Goal: Check status: Check status

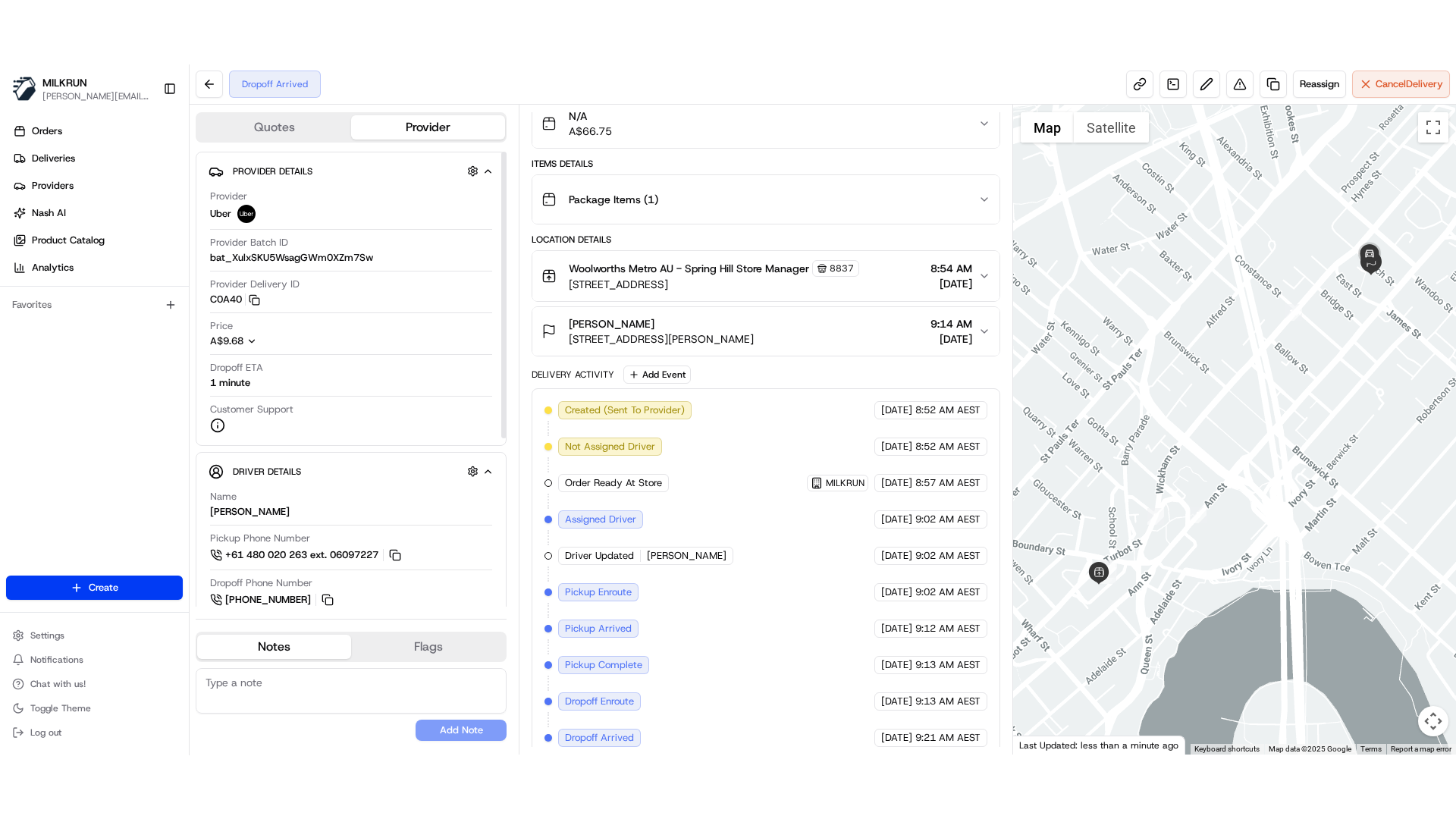
scroll to position [155, 0]
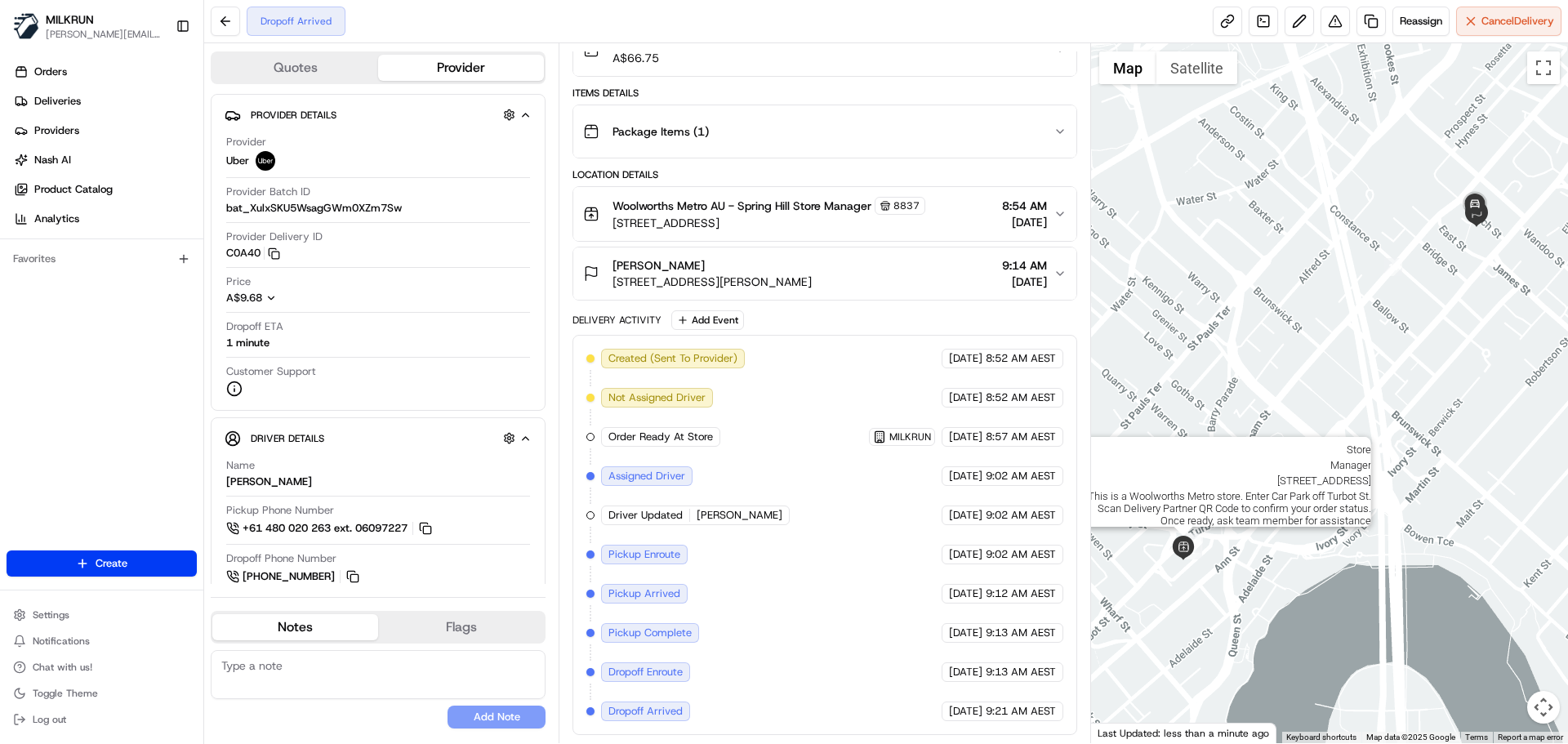
click at [1184, 549] on img at bounding box center [1182, 547] width 25 height 25
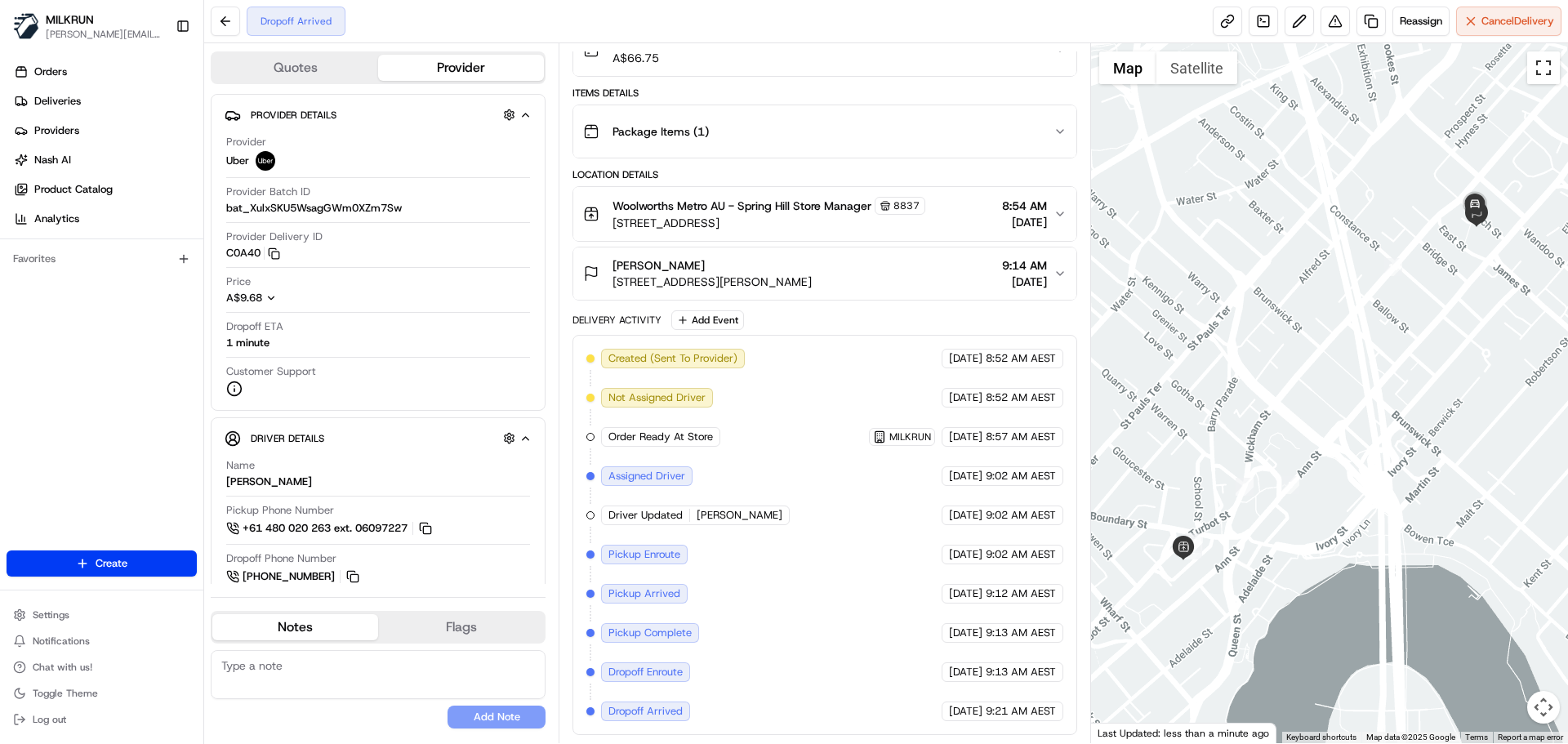
click at [1537, 71] on button "Toggle fullscreen view" at bounding box center [1543, 68] width 33 height 33
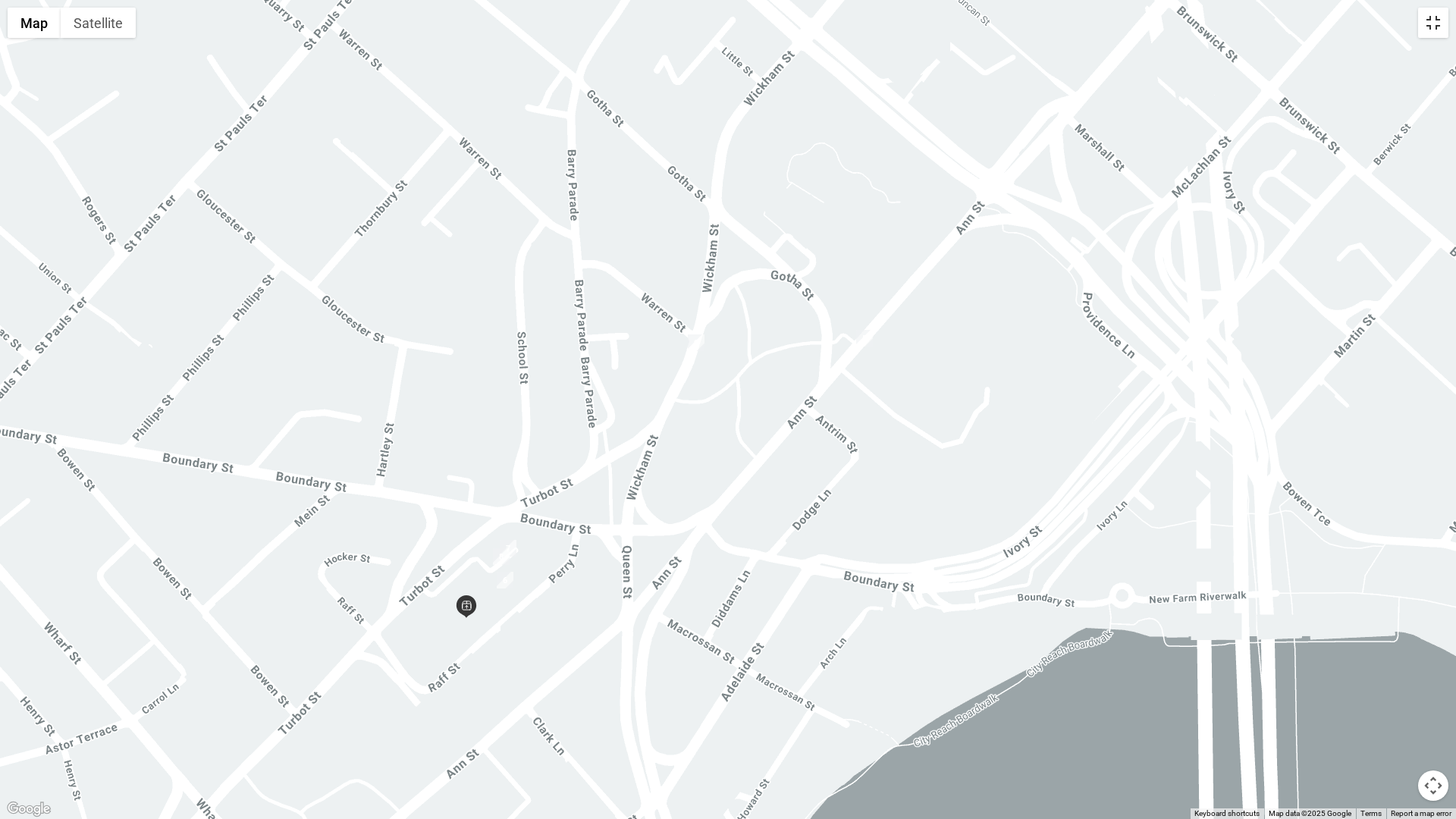
click at [1438, 24] on button "Toggle fullscreen view" at bounding box center [1433, 22] width 30 height 30
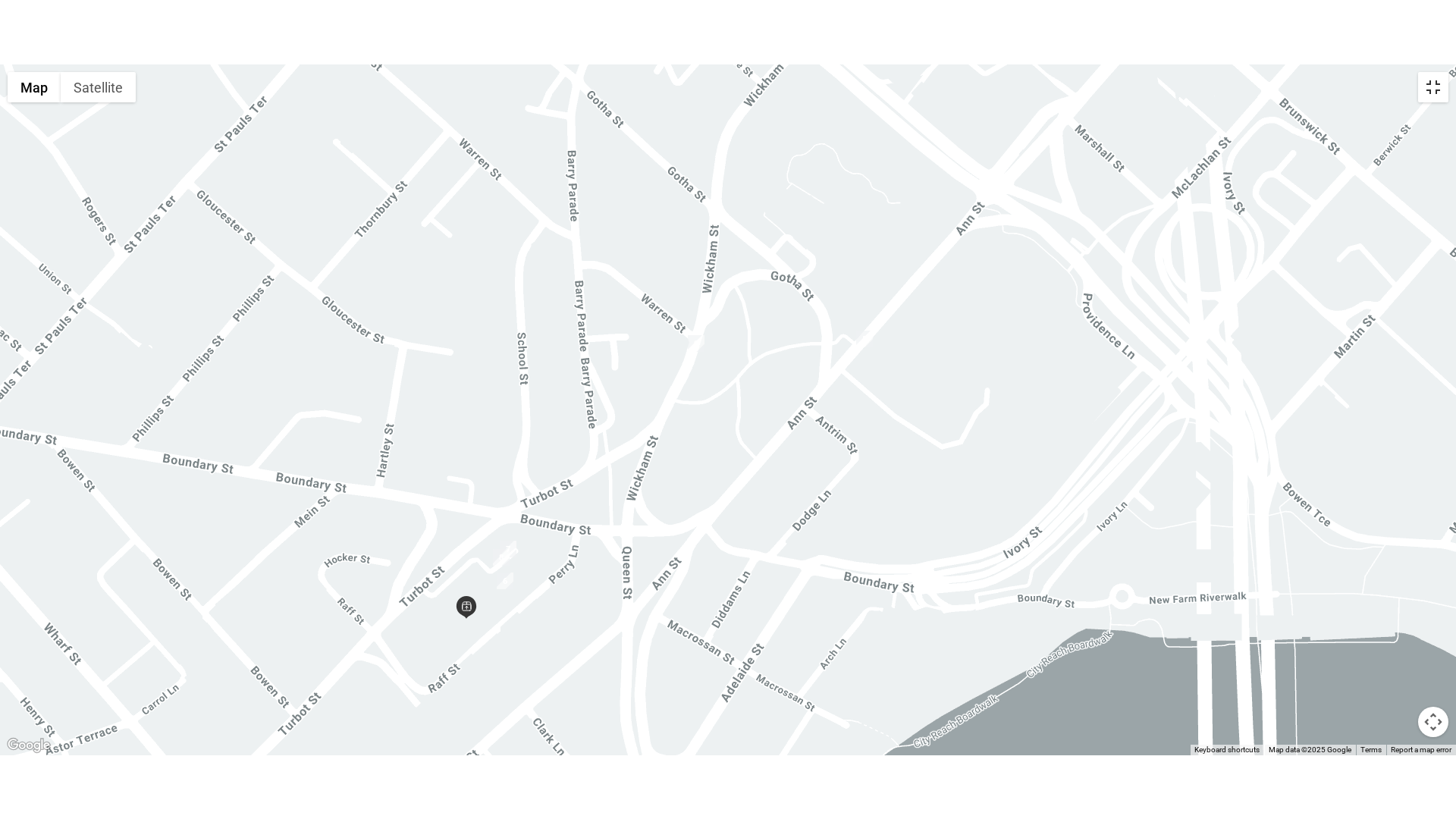
scroll to position [155, 0]
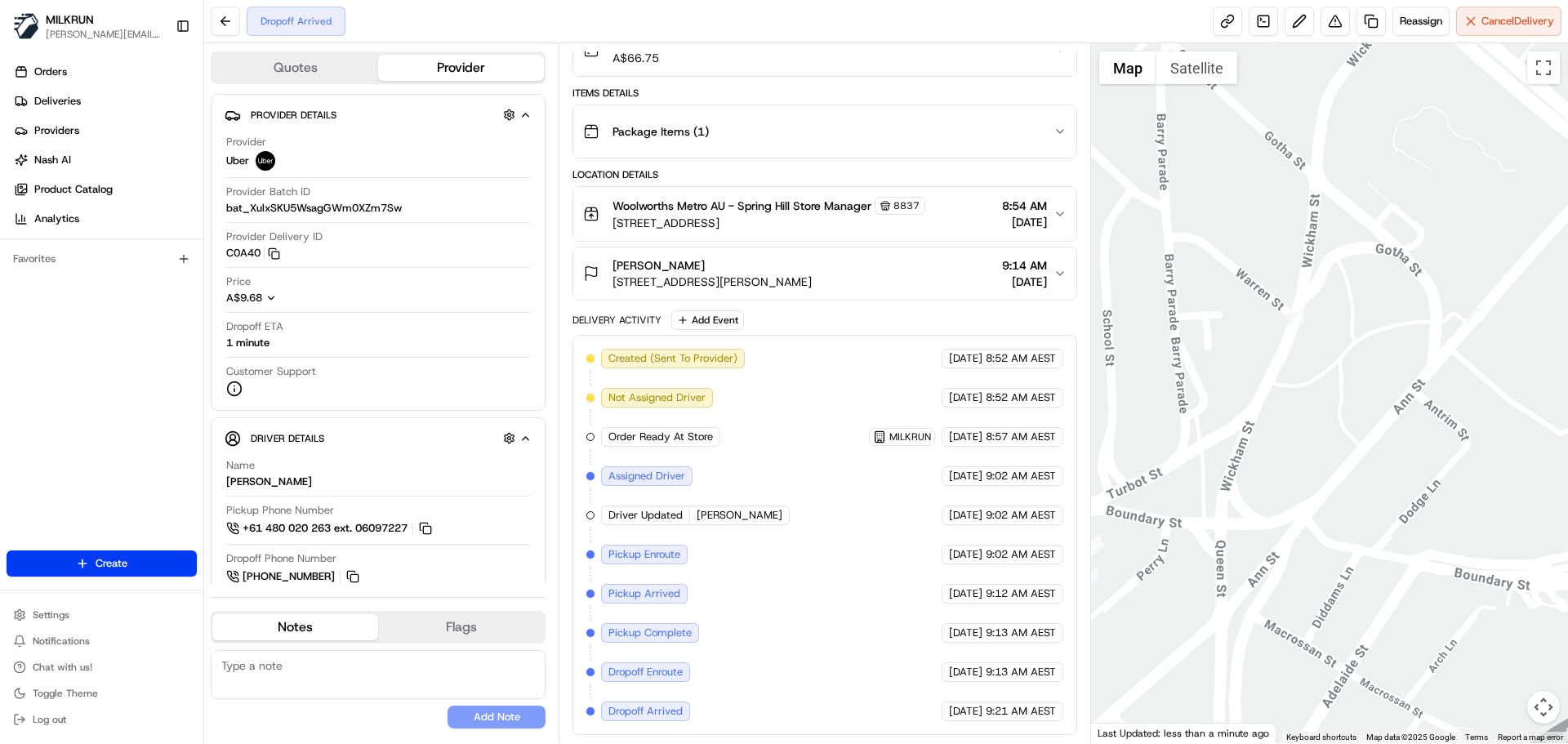
click at [1330, 263] on div at bounding box center [1330, 393] width 478 height 699
click at [1540, 67] on button "Toggle fullscreen view" at bounding box center [1543, 68] width 33 height 33
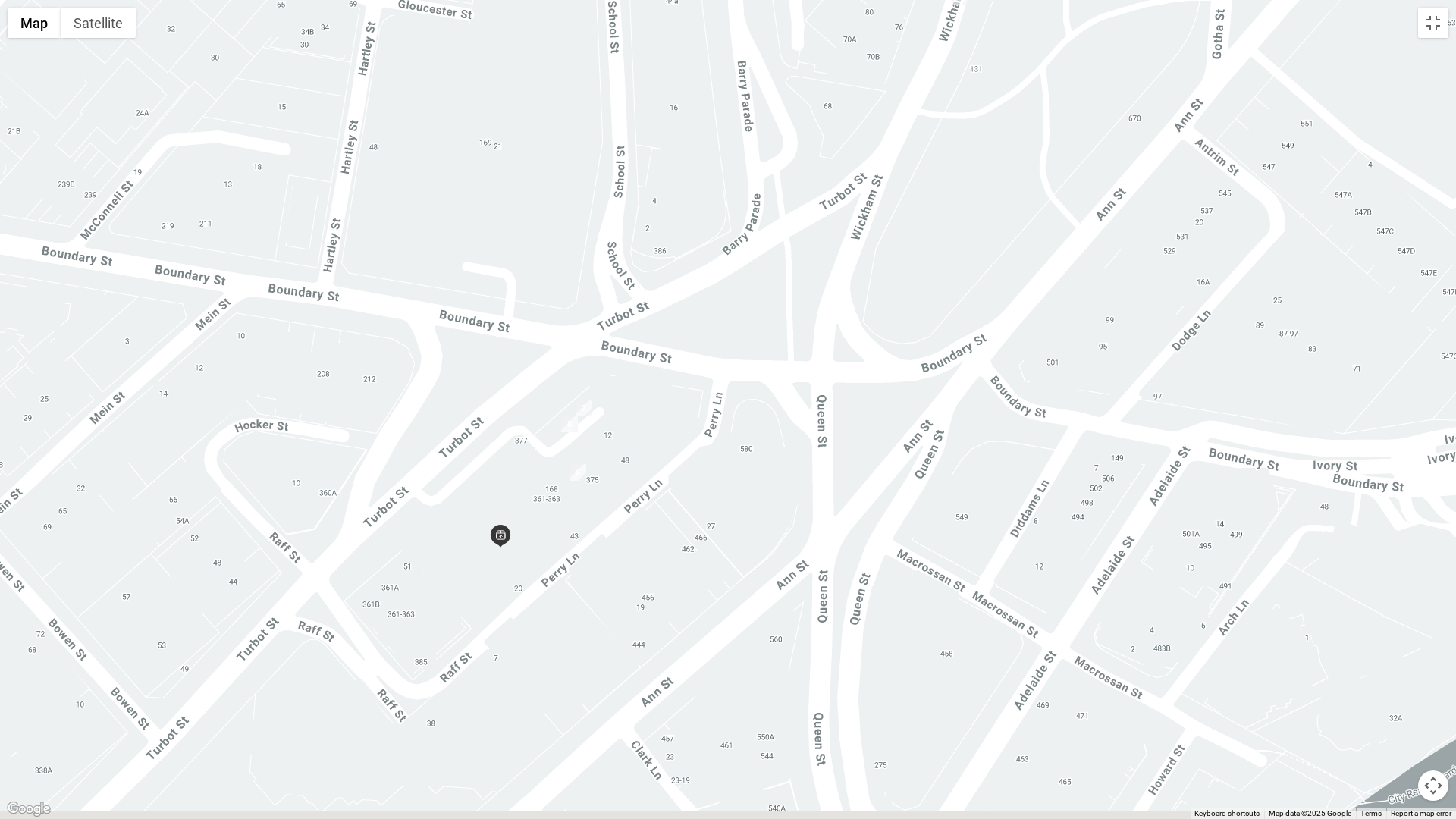
drag, startPoint x: 572, startPoint y: 588, endPoint x: 589, endPoint y: 496, distance: 93.6
click at [589, 496] on div at bounding box center [728, 410] width 1456 height 819
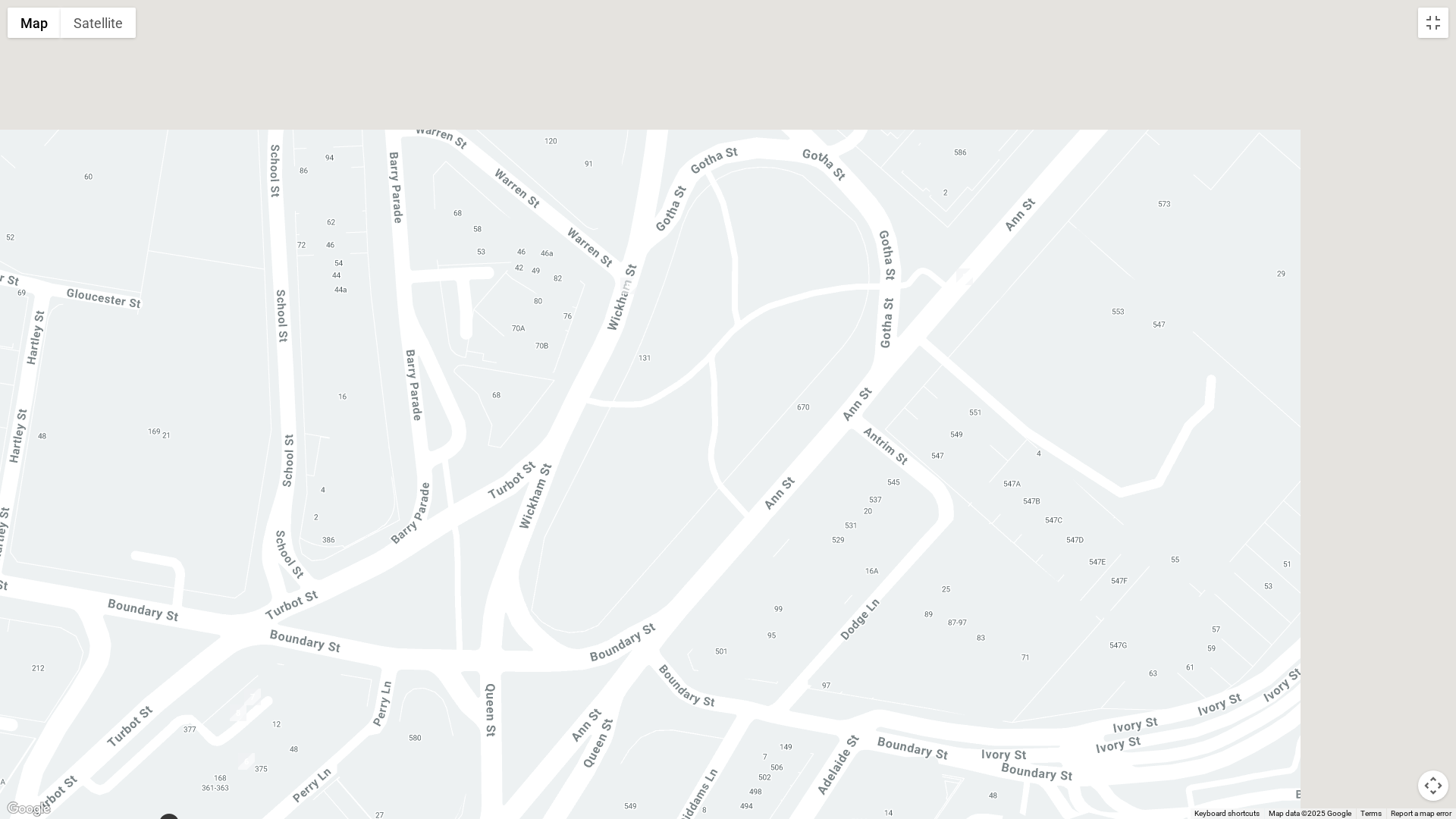
drag, startPoint x: 944, startPoint y: 392, endPoint x: 489, endPoint y: 759, distance: 584.6
click at [492, 690] on div at bounding box center [728, 410] width 1456 height 819
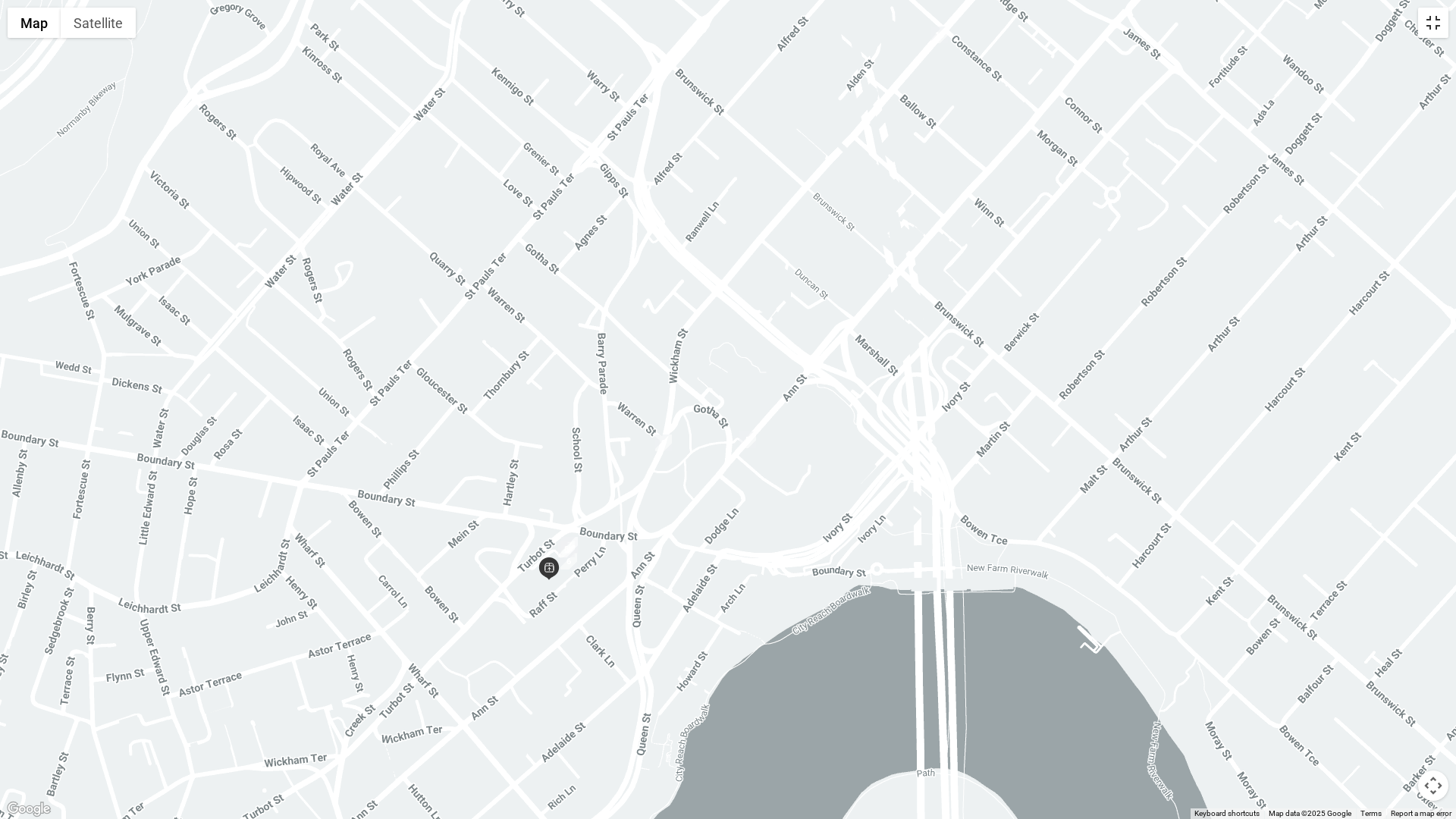
click at [1436, 20] on button "Toggle fullscreen view" at bounding box center [1433, 22] width 30 height 30
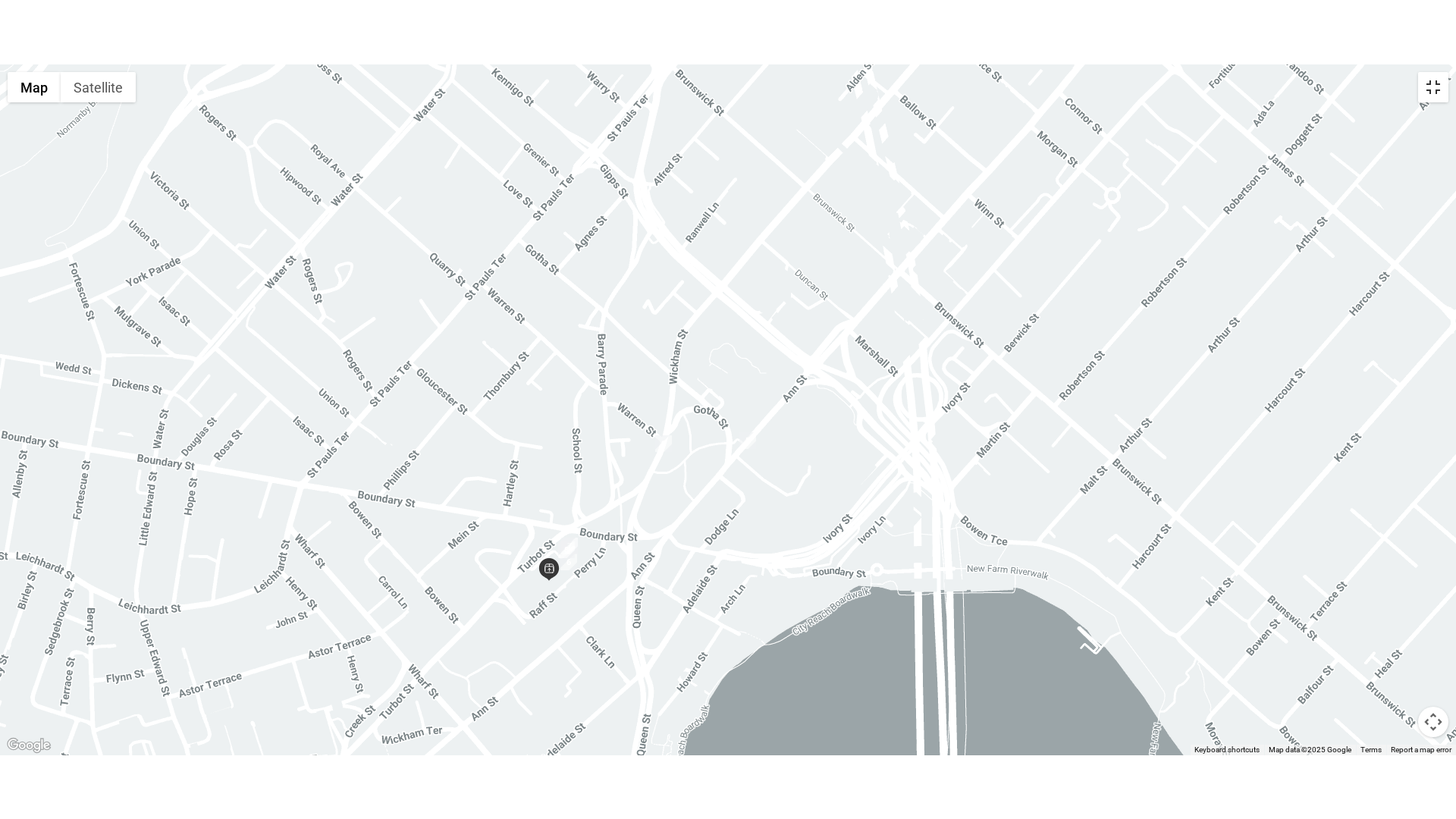
scroll to position [155, 0]
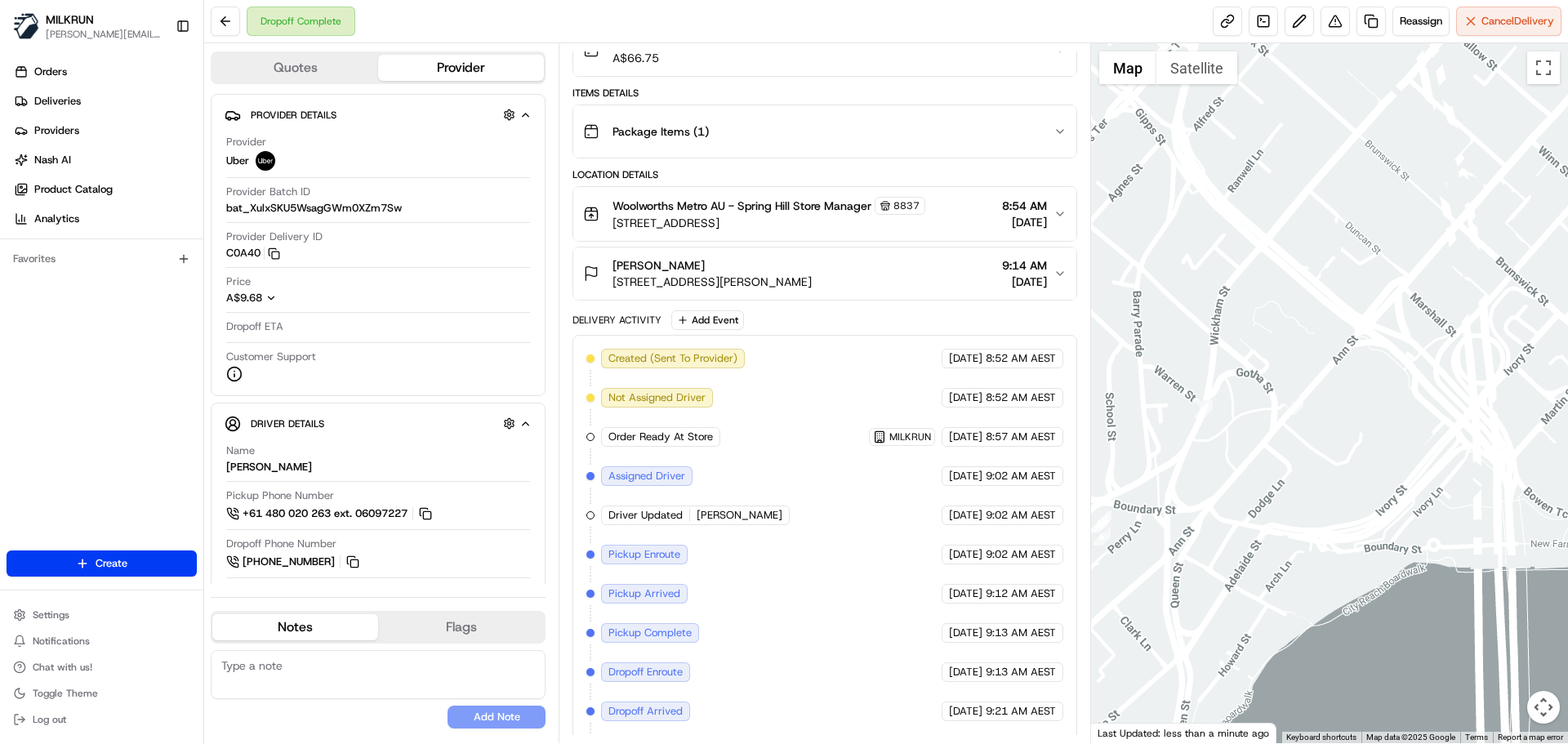
drag, startPoint x: 1460, startPoint y: 364, endPoint x: 1402, endPoint y: 342, distance: 62.0
click at [1402, 342] on div at bounding box center [1330, 393] width 478 height 699
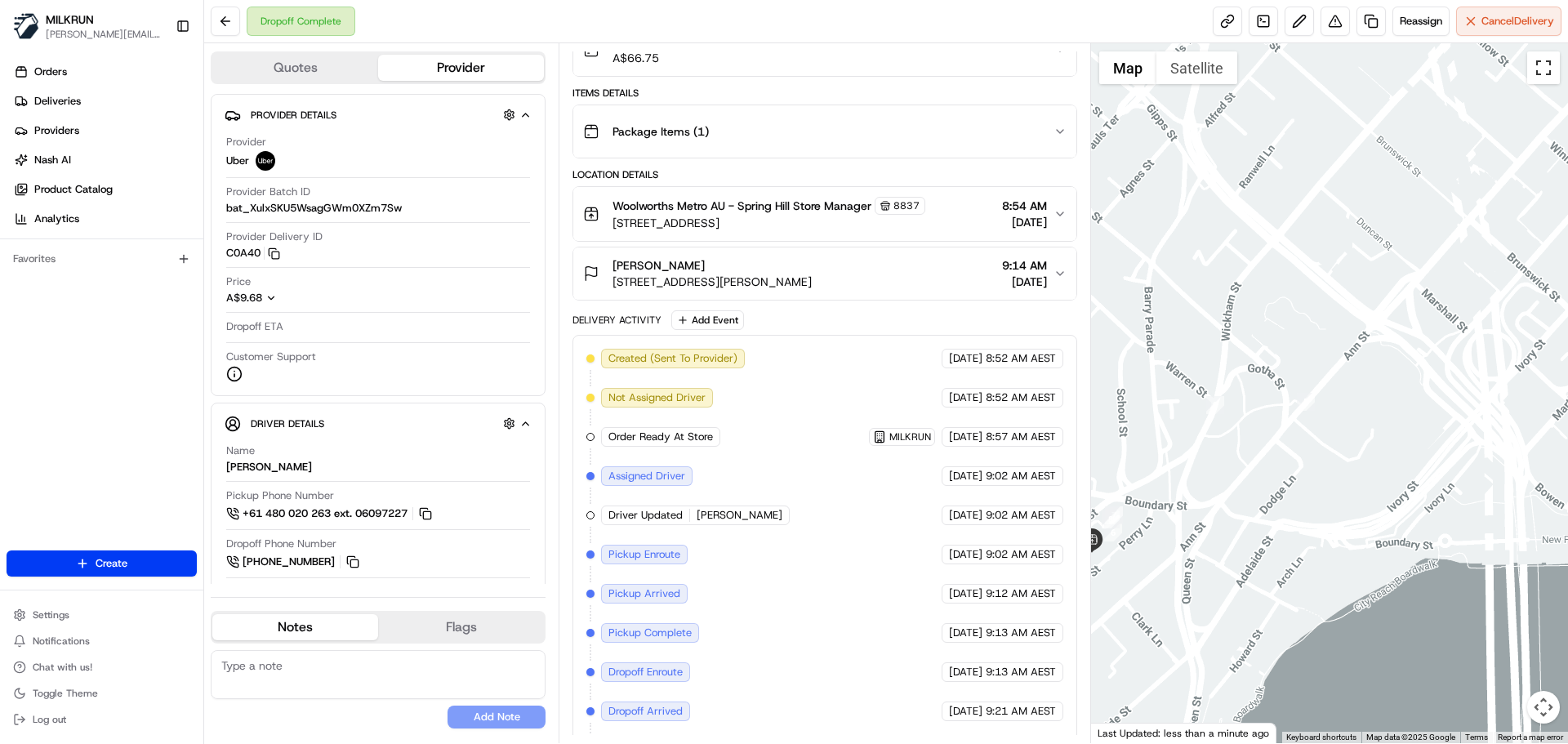
click at [1542, 70] on button "Toggle fullscreen view" at bounding box center [1543, 68] width 33 height 33
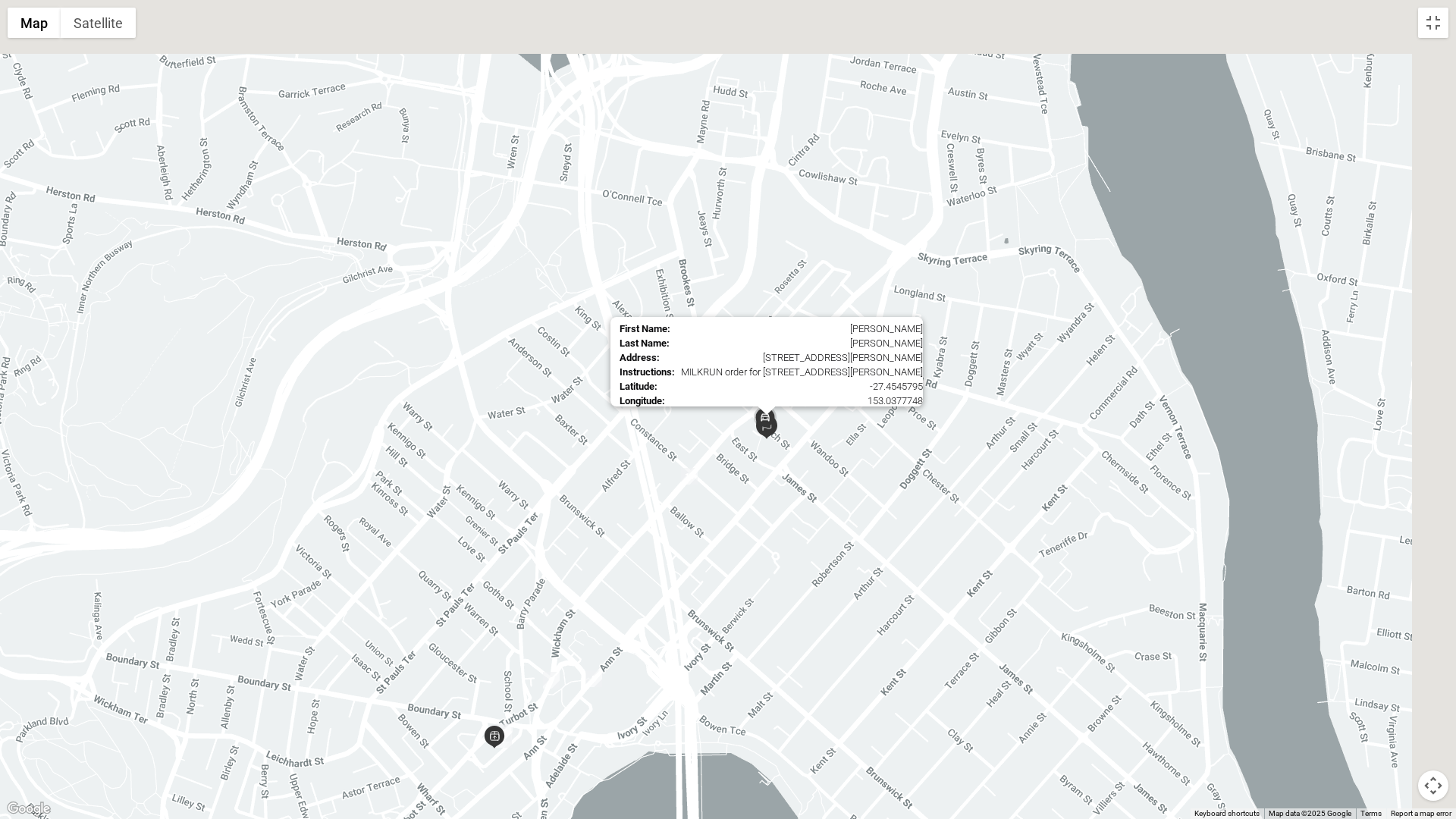
drag, startPoint x: 1014, startPoint y: 163, endPoint x: 771, endPoint y: 432, distance: 362.5
click at [771, 432] on img at bounding box center [765, 418] width 30 height 30
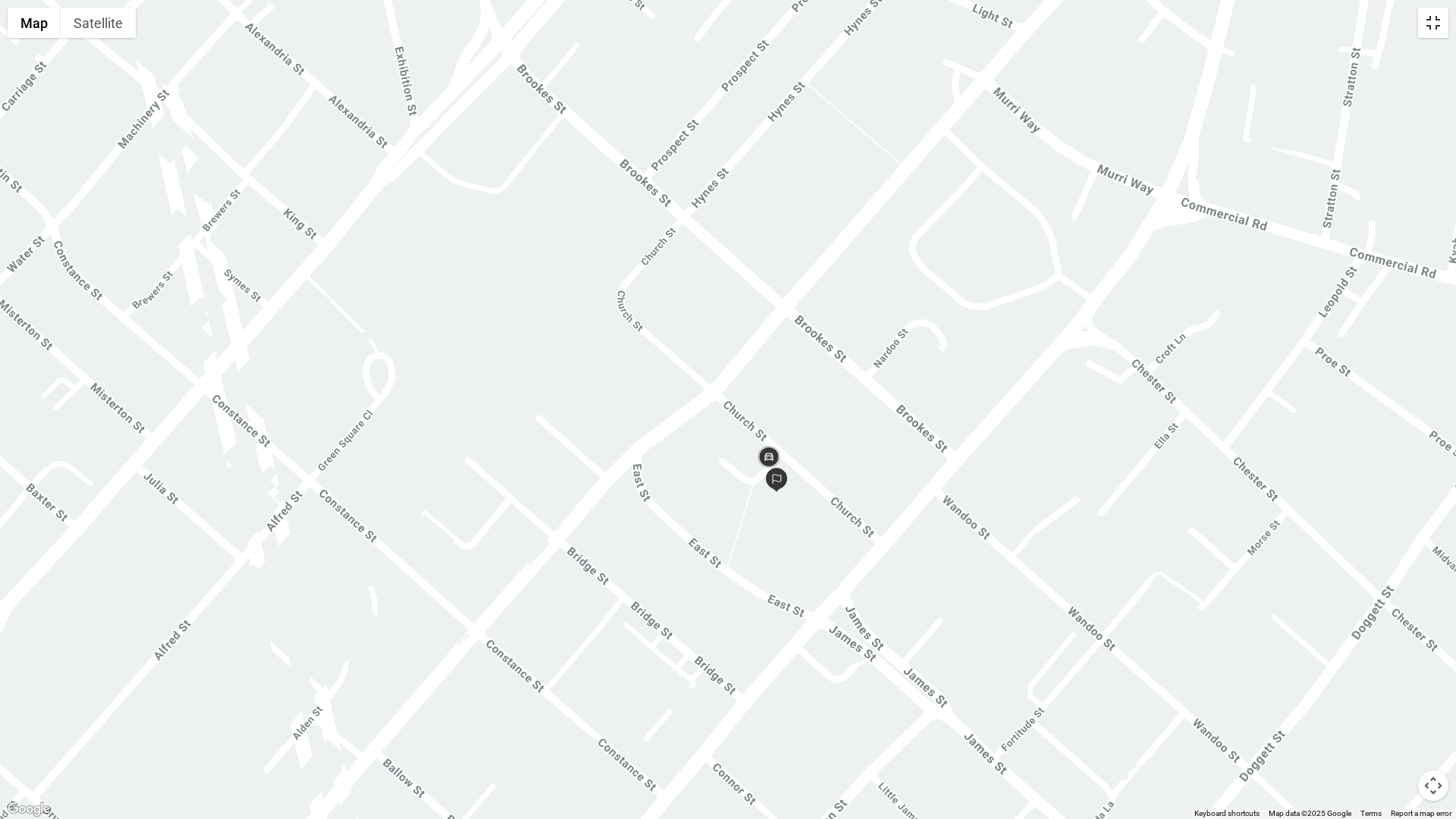
click at [1439, 26] on button "Toggle fullscreen view" at bounding box center [1433, 22] width 30 height 30
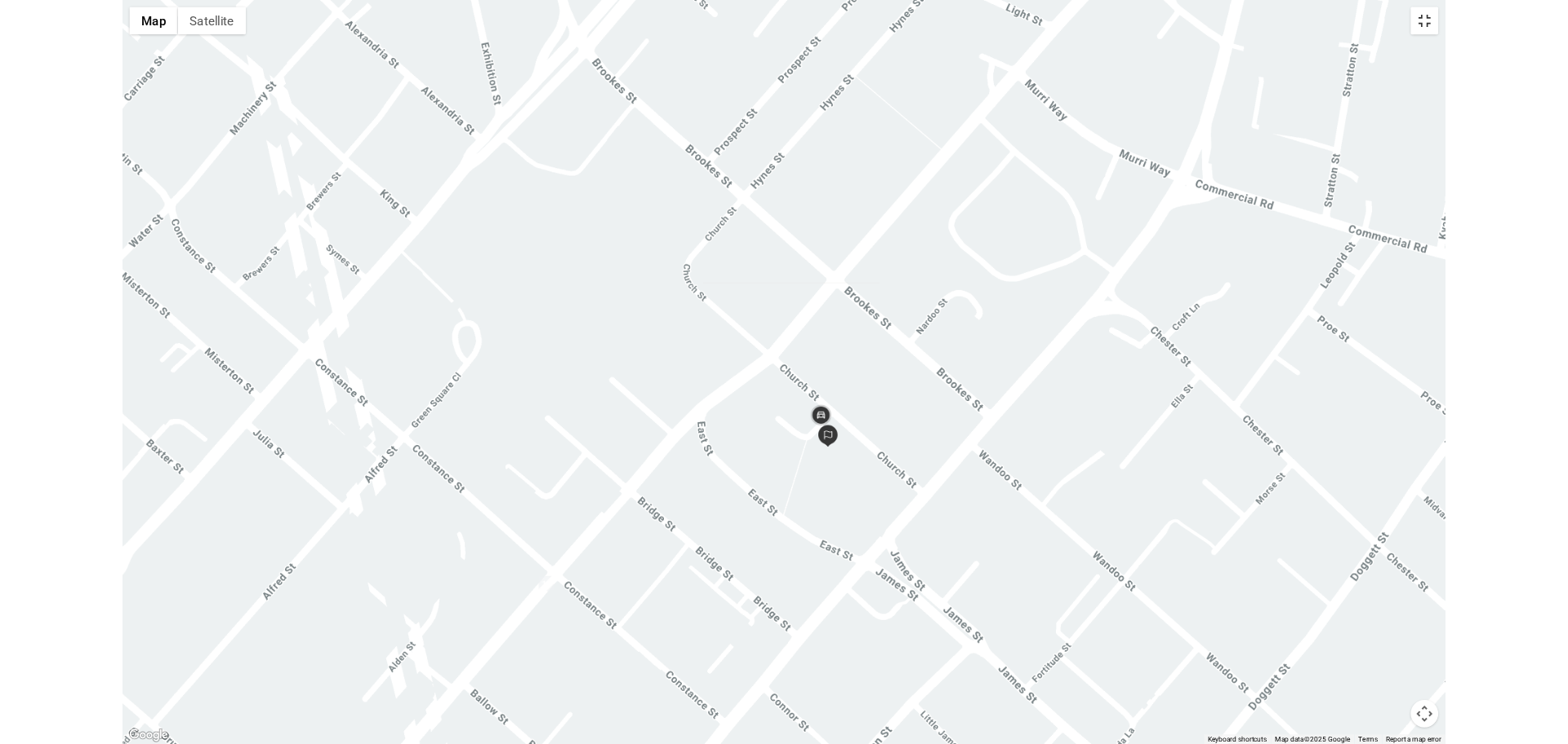
scroll to position [167, 0]
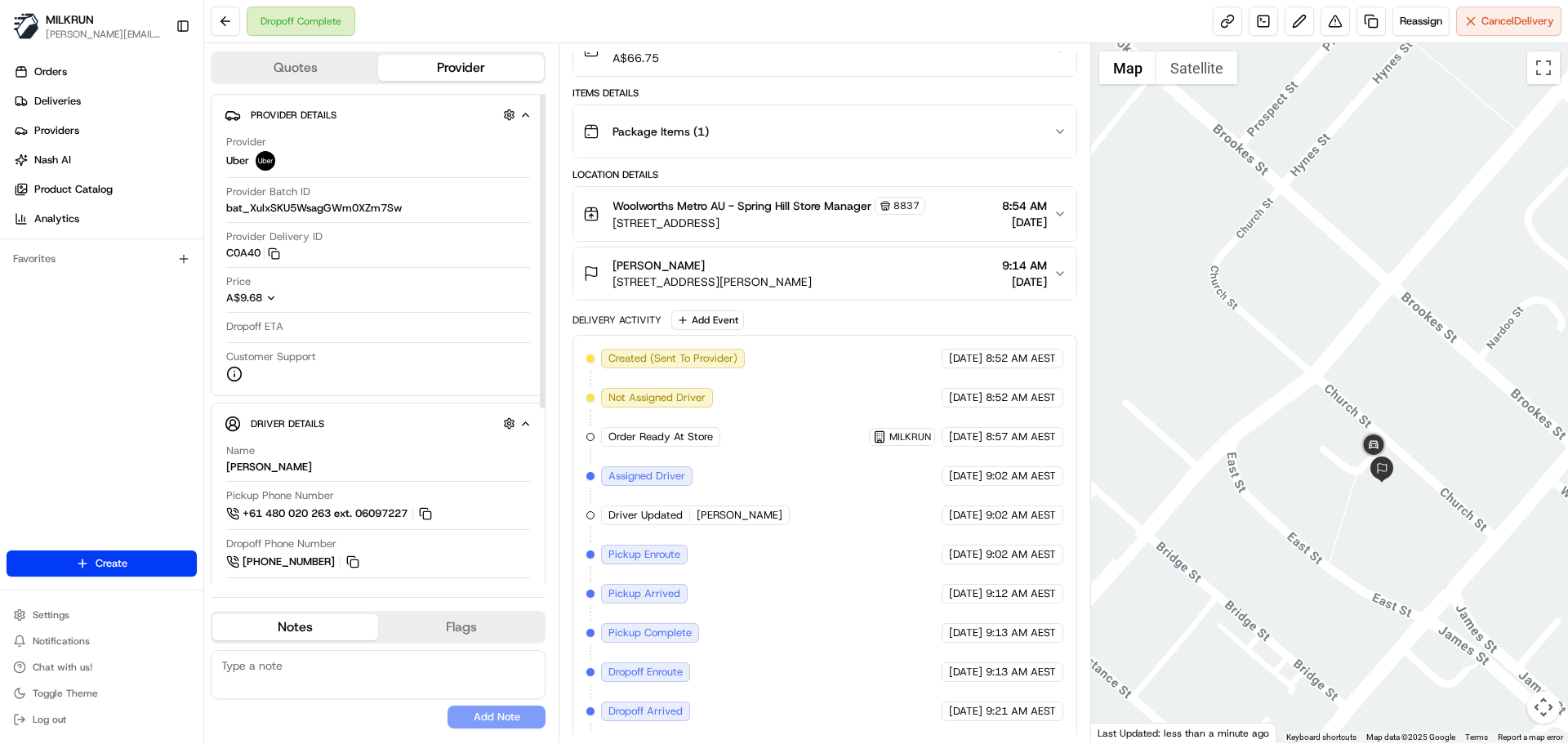
click at [351, 509] on span "+61 480 020 263 ext. 06097227" at bounding box center [325, 514] width 165 height 15
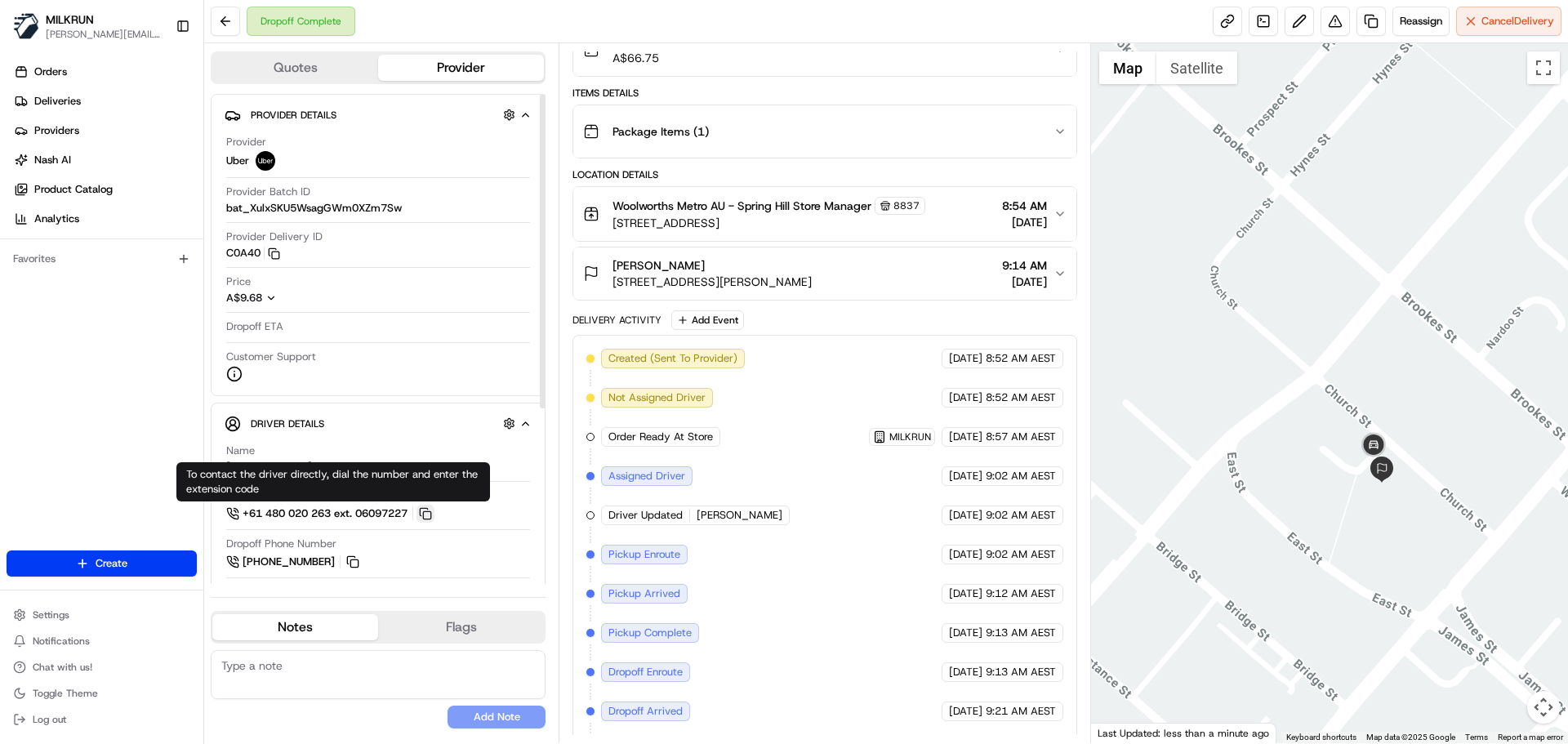
click at [431, 511] on button at bounding box center [425, 514] width 18 height 18
click at [102, 377] on div "Orders Deliveries Providers Nash AI Product Catalog Analytics Favorites" at bounding box center [101, 306] width 204 height 508
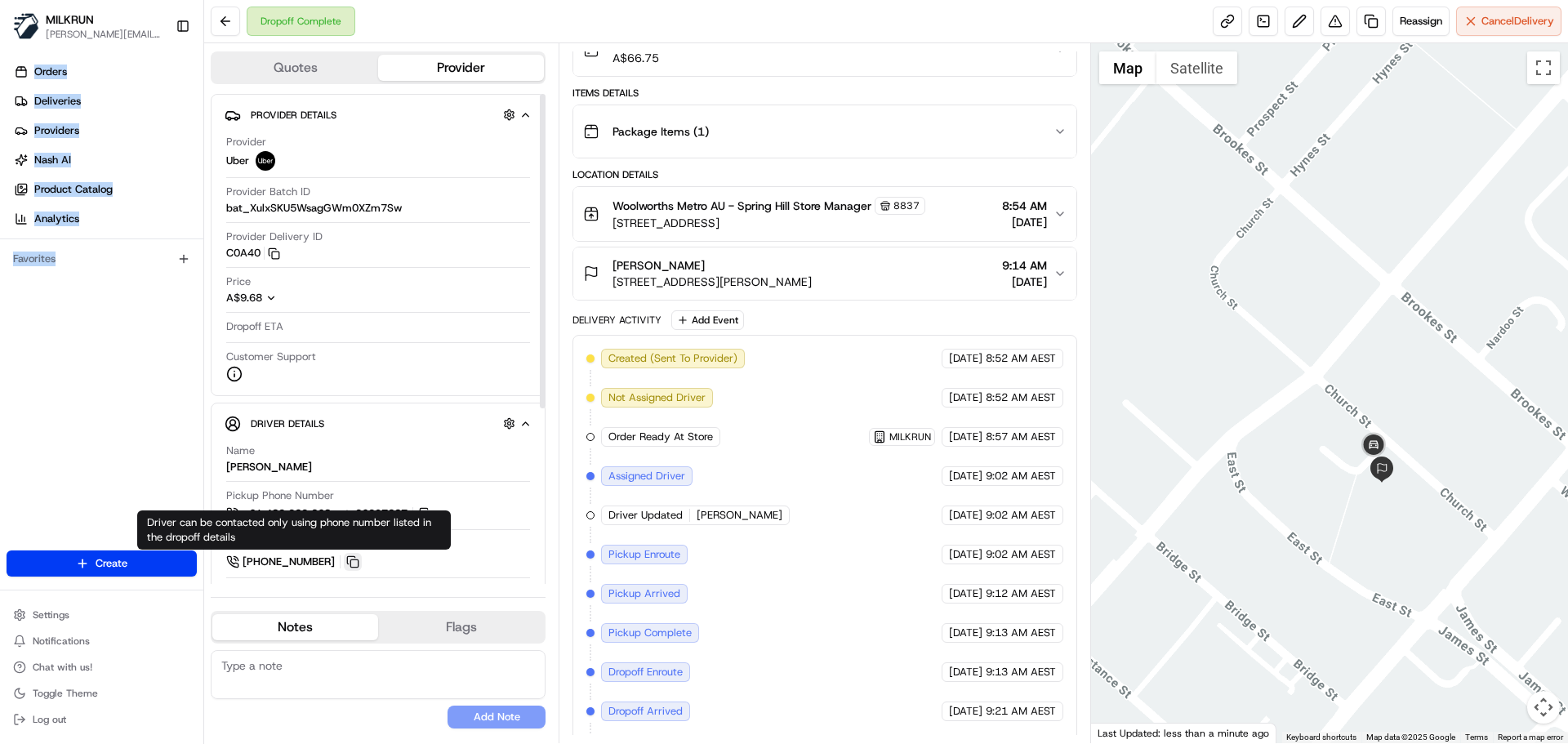
click at [355, 561] on button at bounding box center [353, 561] width 18 height 18
click at [462, 321] on div "Dropoff ETA" at bounding box center [379, 327] width 304 height 16
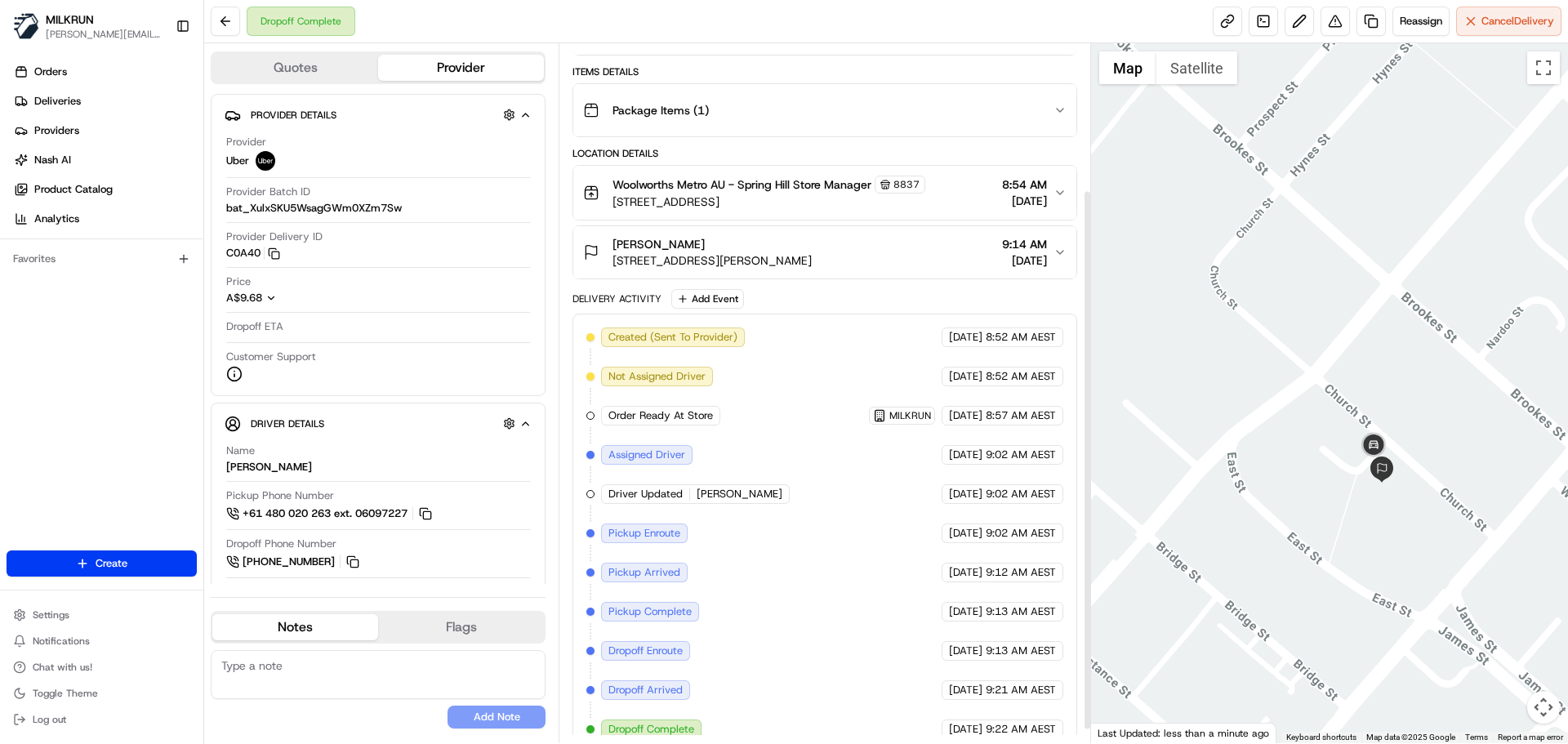
scroll to position [207, 0]
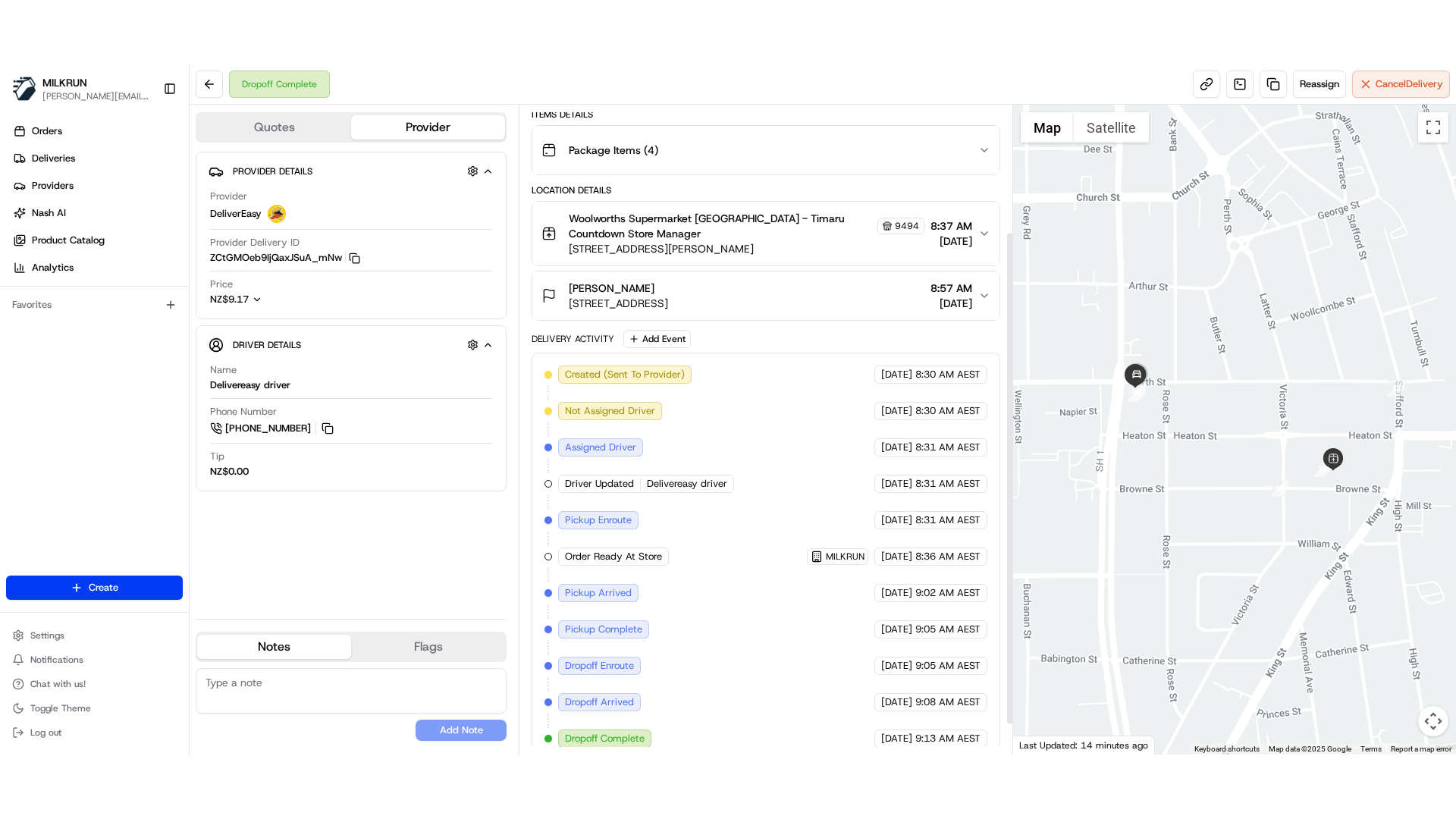
scroll to position [206, 0]
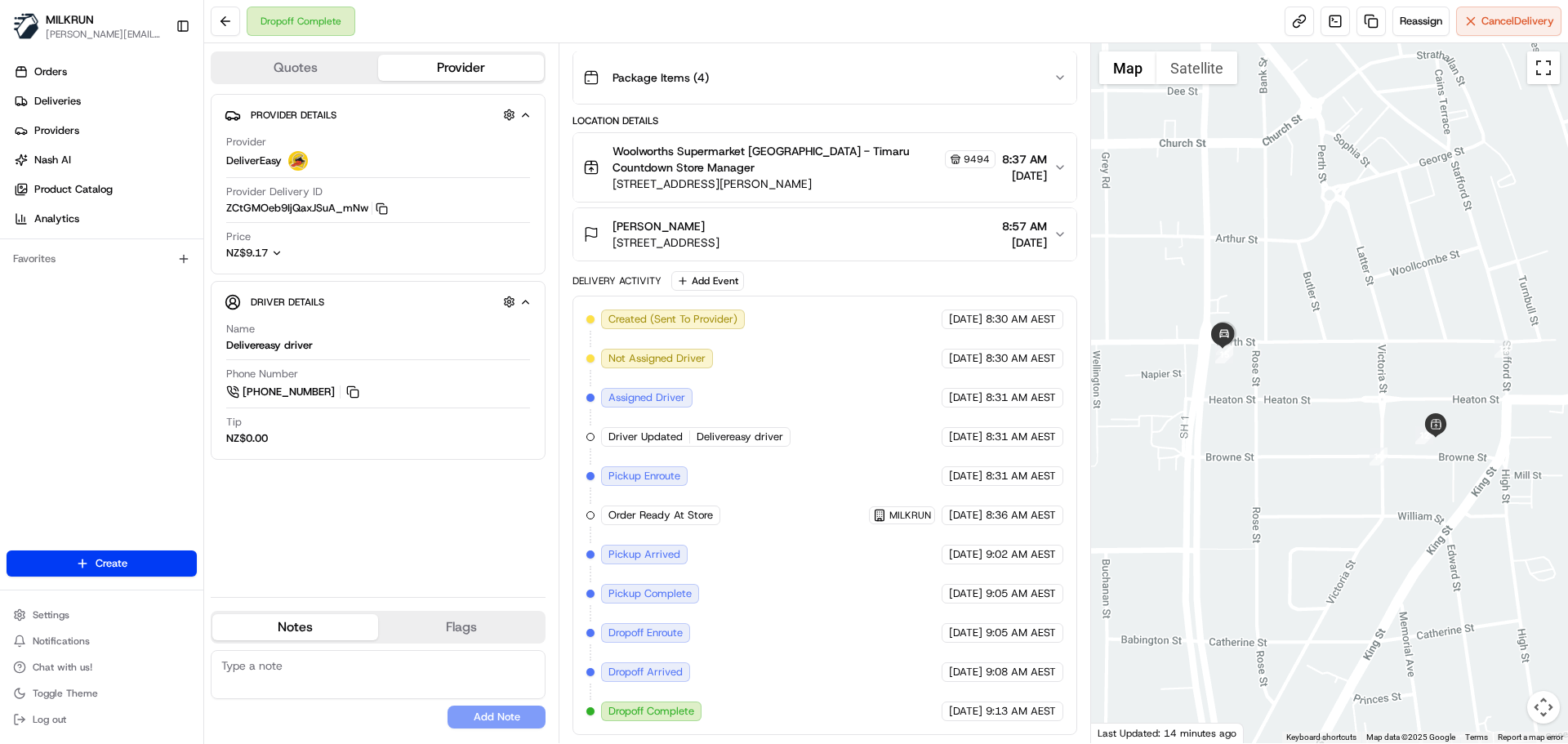
click at [1542, 62] on button "Toggle fullscreen view" at bounding box center [1543, 68] width 33 height 33
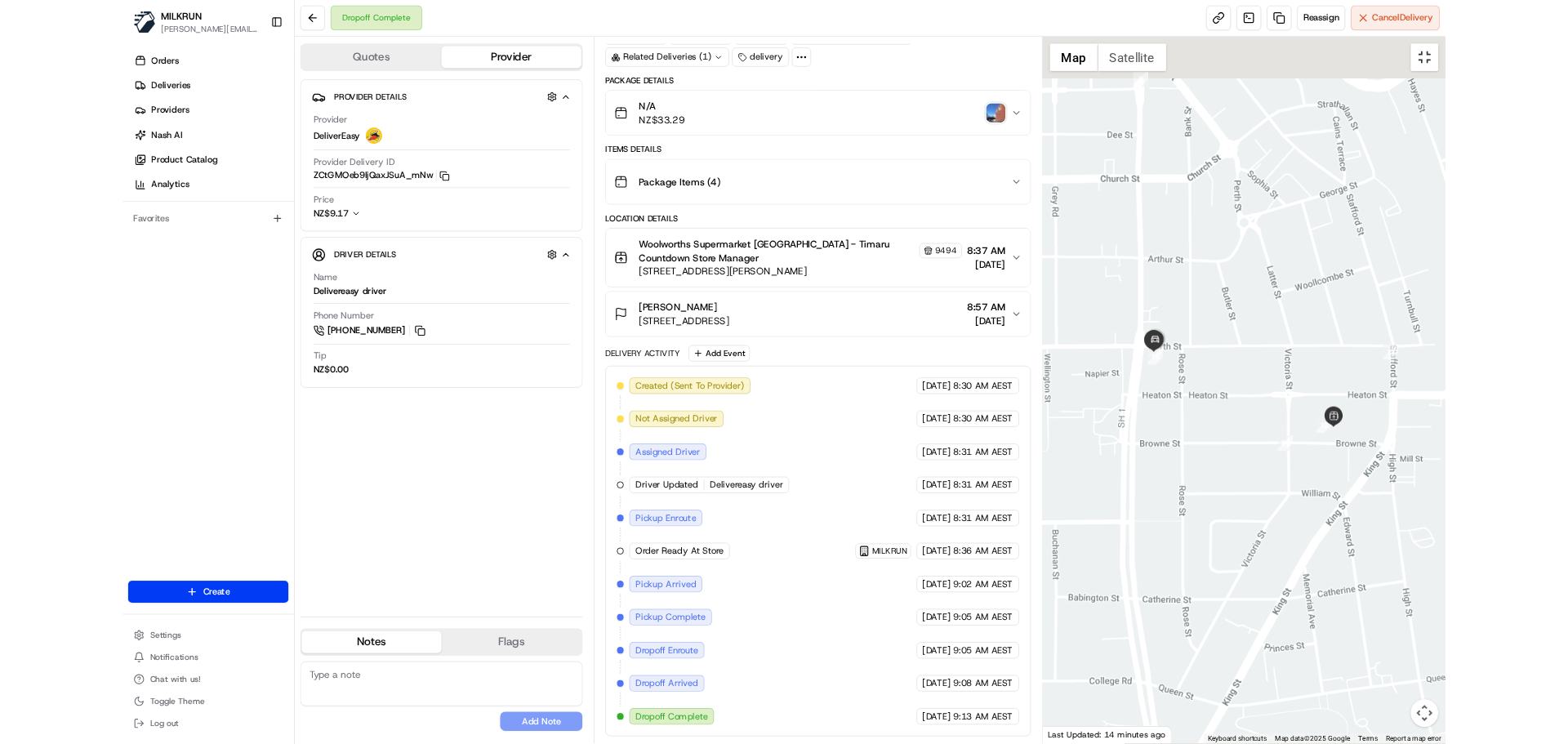
scroll to position [83, 0]
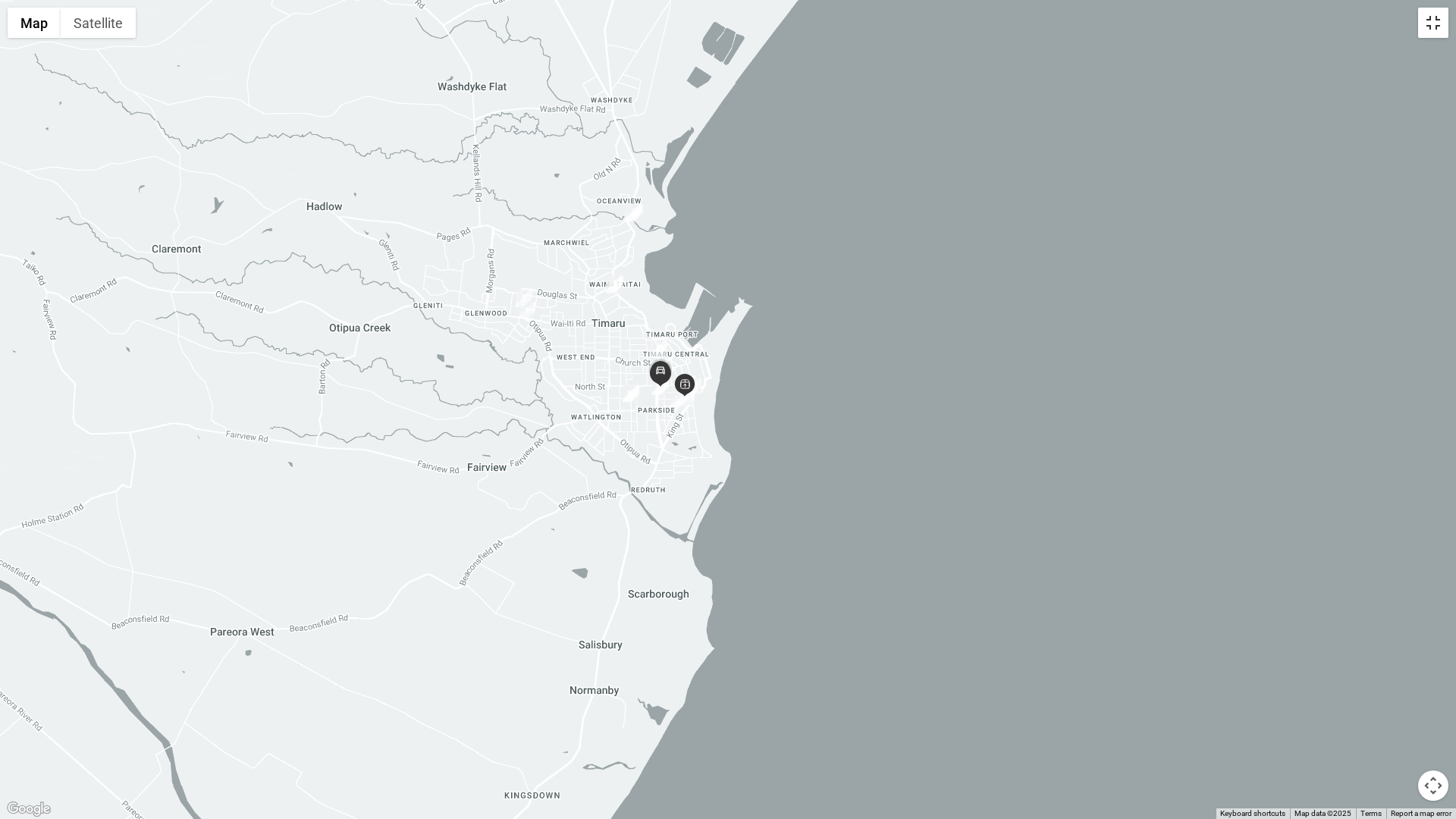
click at [1433, 25] on button "Toggle fullscreen view" at bounding box center [1433, 22] width 30 height 30
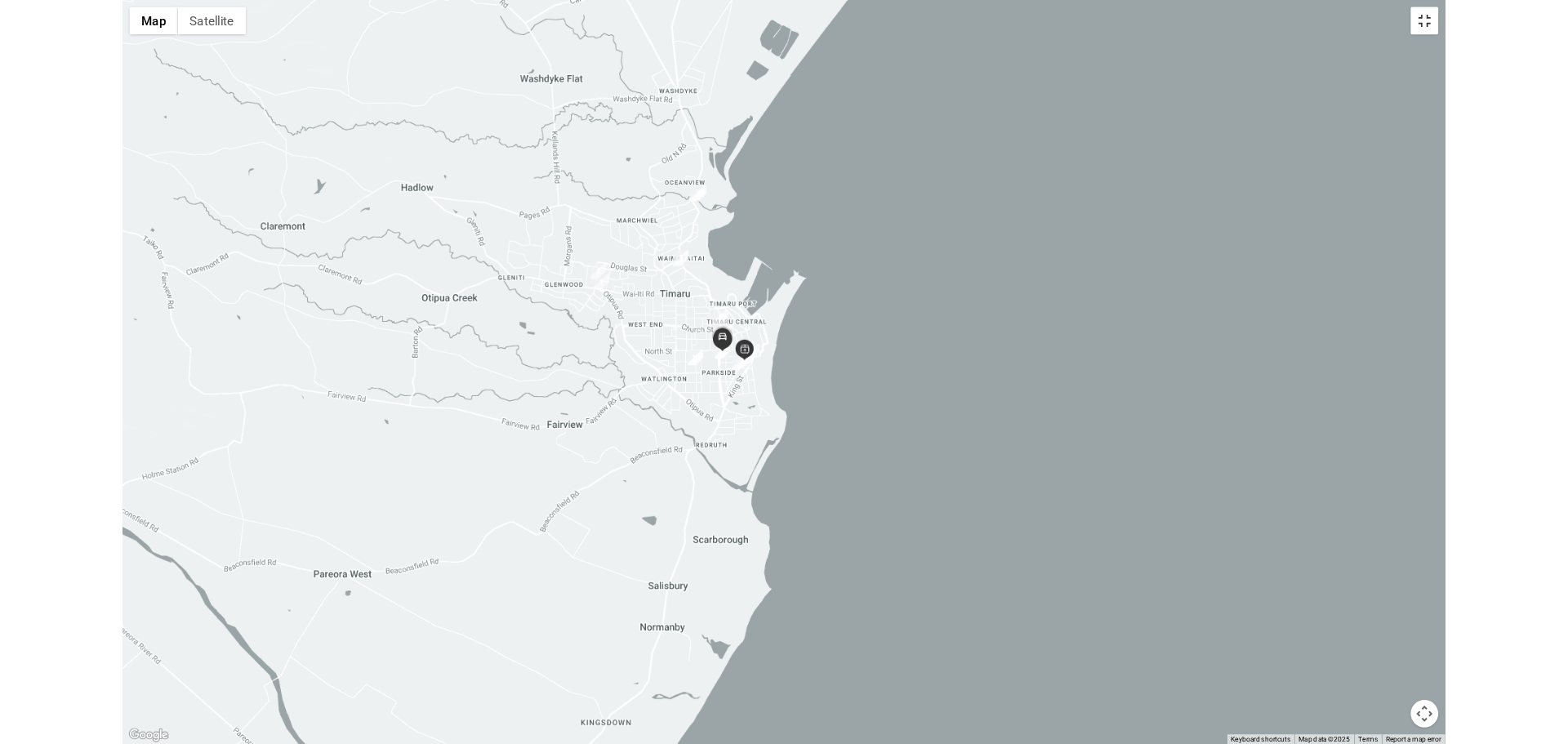
scroll to position [222, 0]
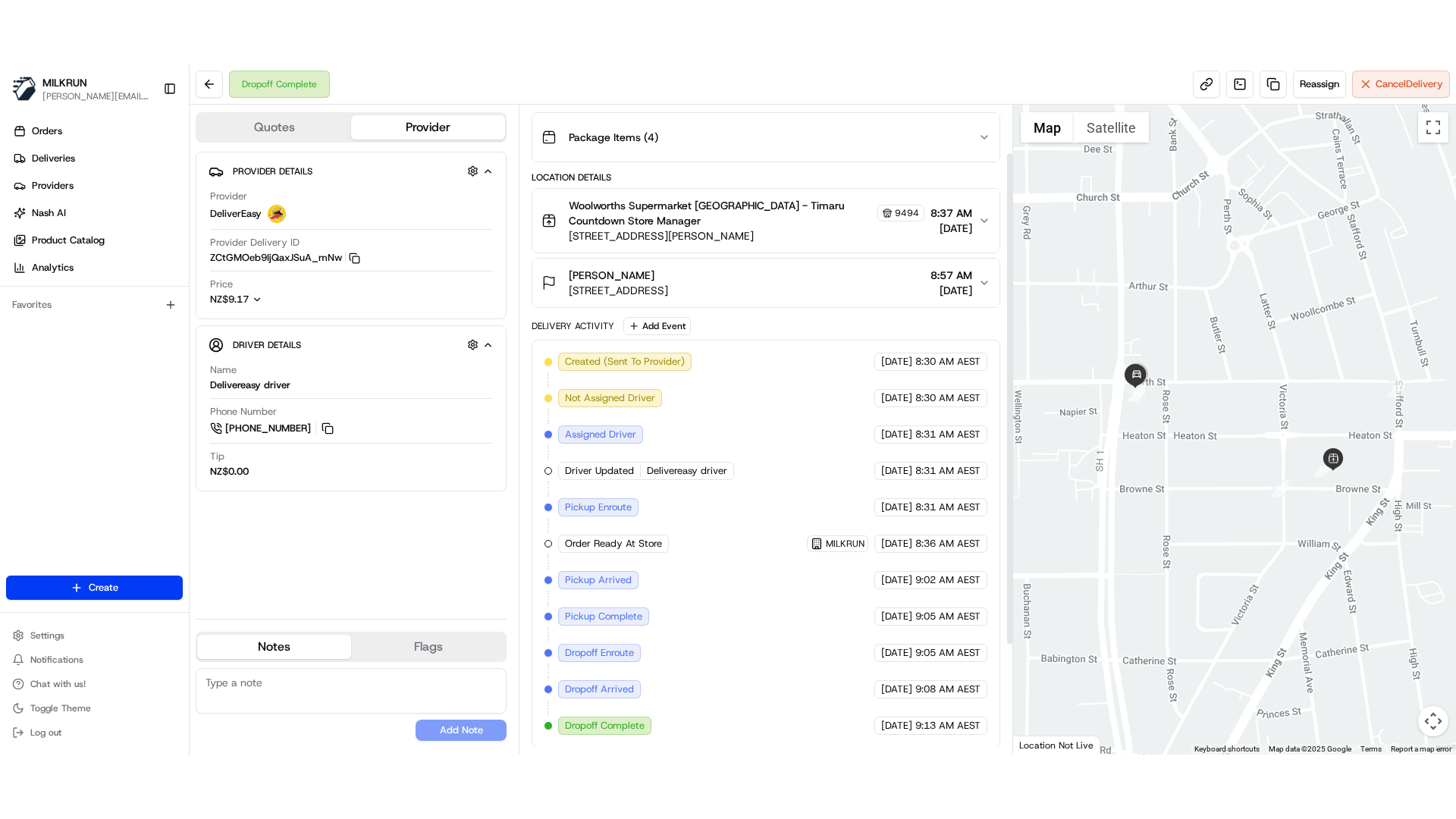
scroll to position [206, 0]
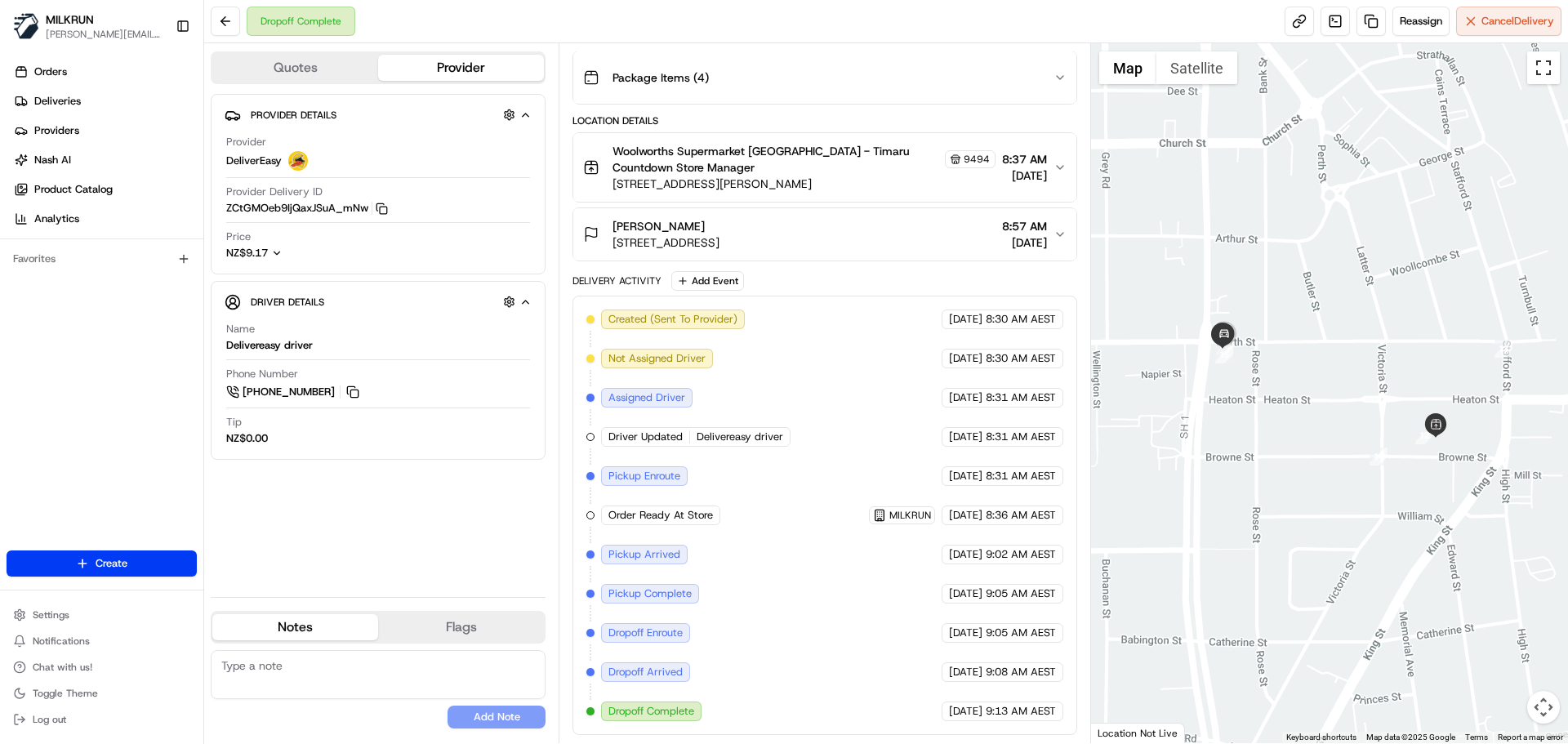
click at [1545, 67] on button "Toggle fullscreen view" at bounding box center [1543, 68] width 33 height 33
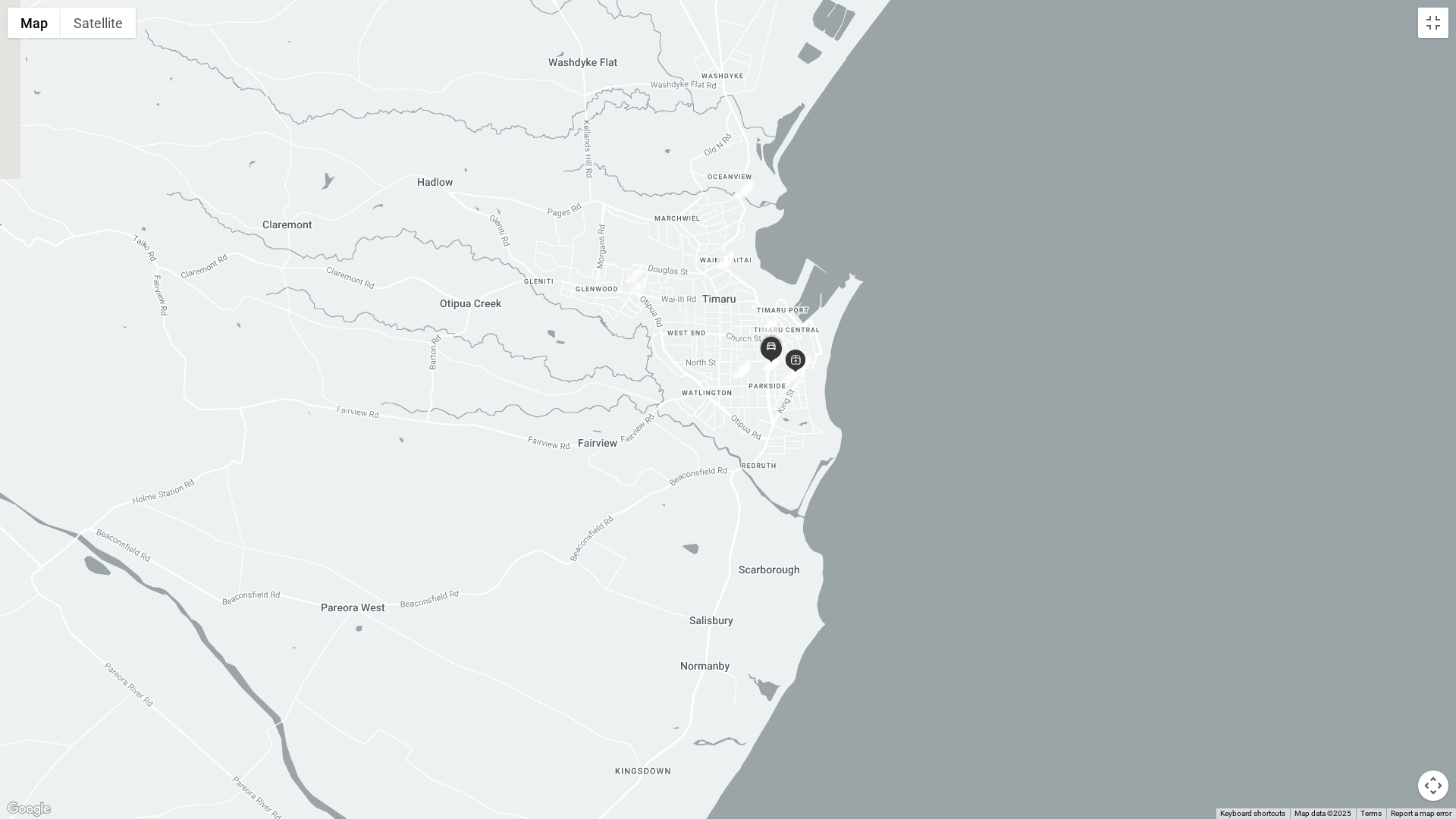
drag, startPoint x: 593, startPoint y: 272, endPoint x: 547, endPoint y: 556, distance: 287.7
click at [551, 558] on div at bounding box center [728, 410] width 1456 height 819
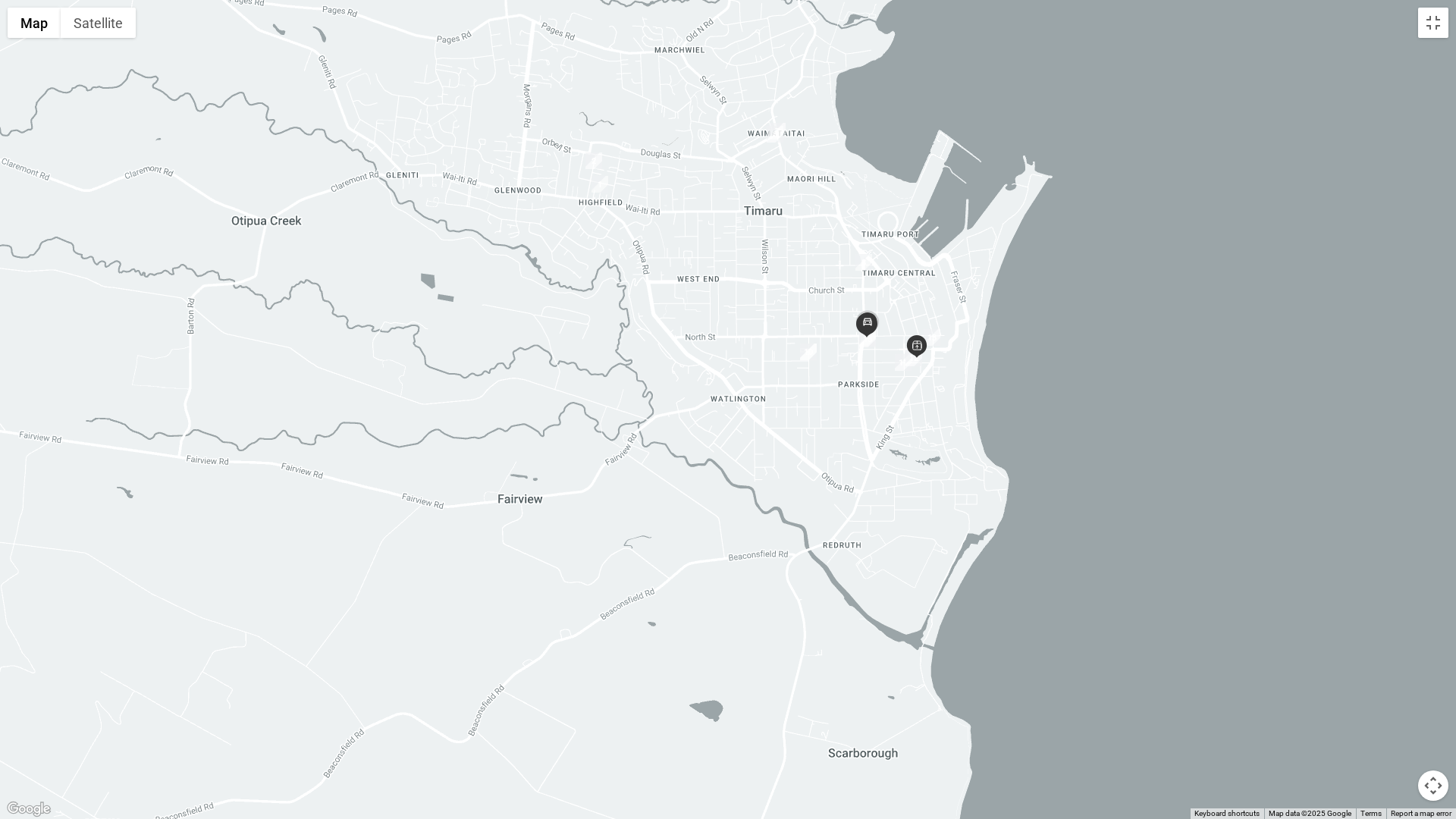
drag, startPoint x: 625, startPoint y: 363, endPoint x: 466, endPoint y: 640, distance: 319.4
click at [467, 640] on div at bounding box center [728, 410] width 1456 height 819
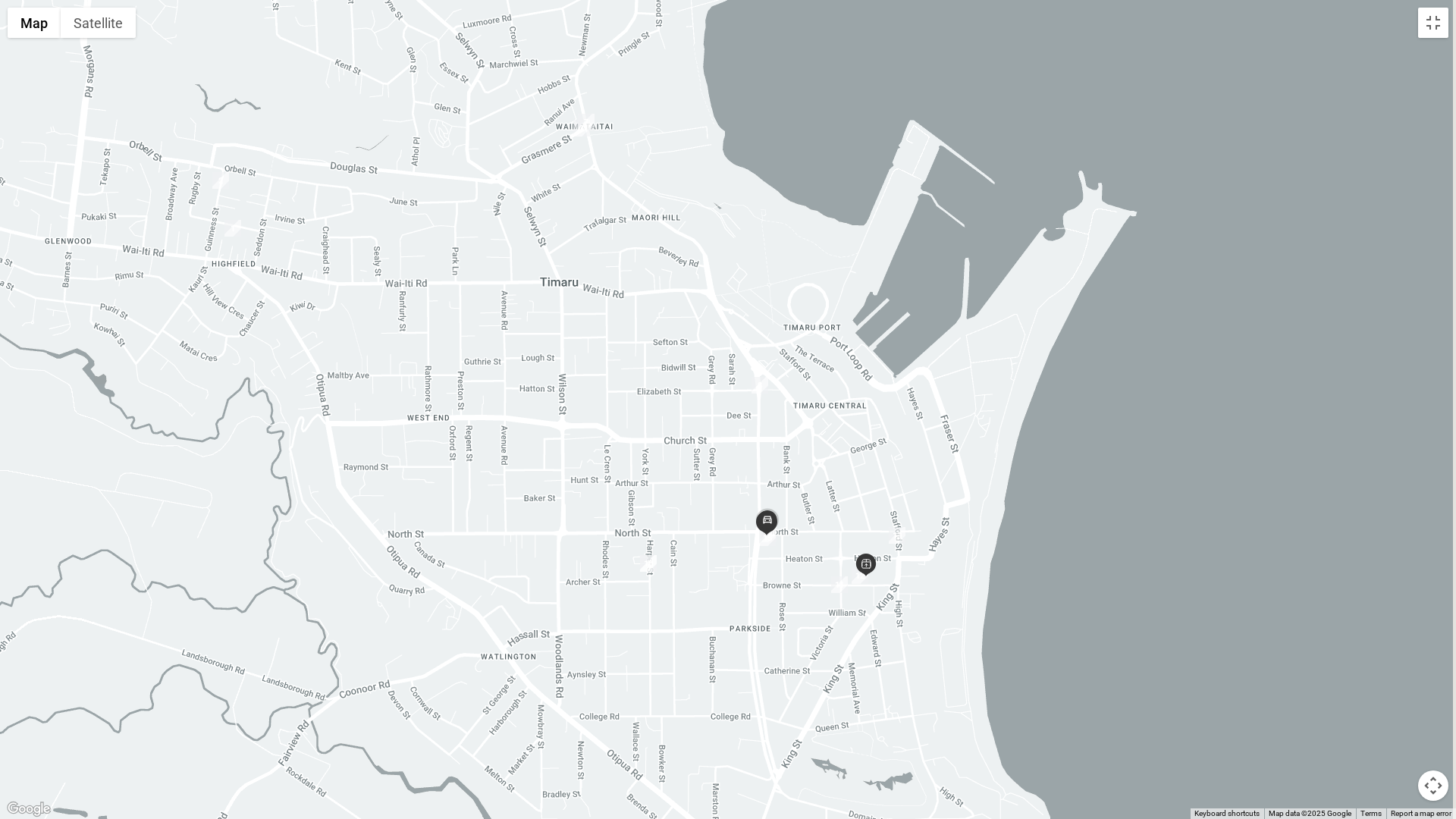
drag, startPoint x: 794, startPoint y: 403, endPoint x: 546, endPoint y: 568, distance: 297.9
click at [546, 568] on div at bounding box center [728, 410] width 1456 height 819
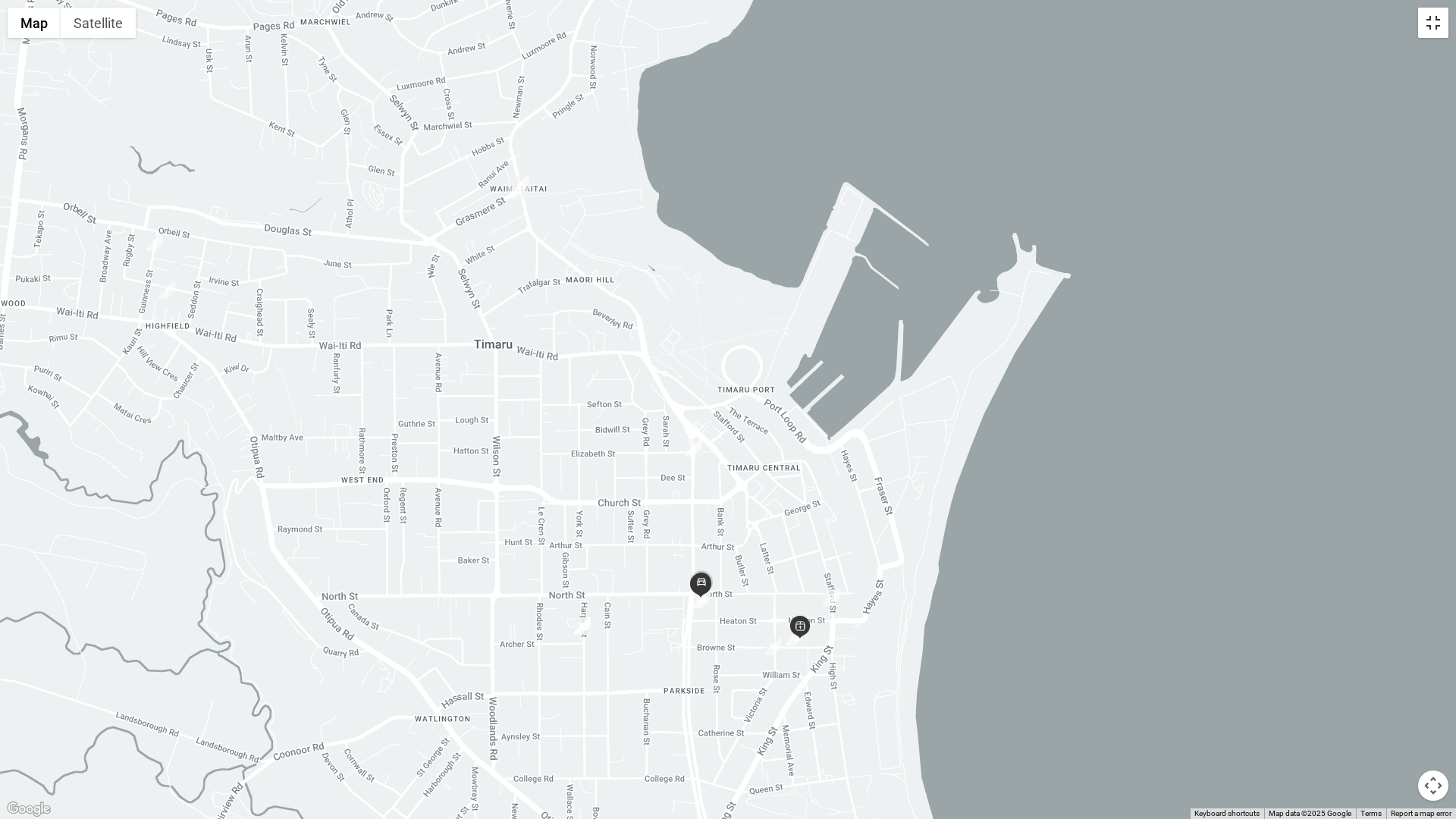
click at [1432, 29] on button "Toggle fullscreen view" at bounding box center [1433, 22] width 30 height 30
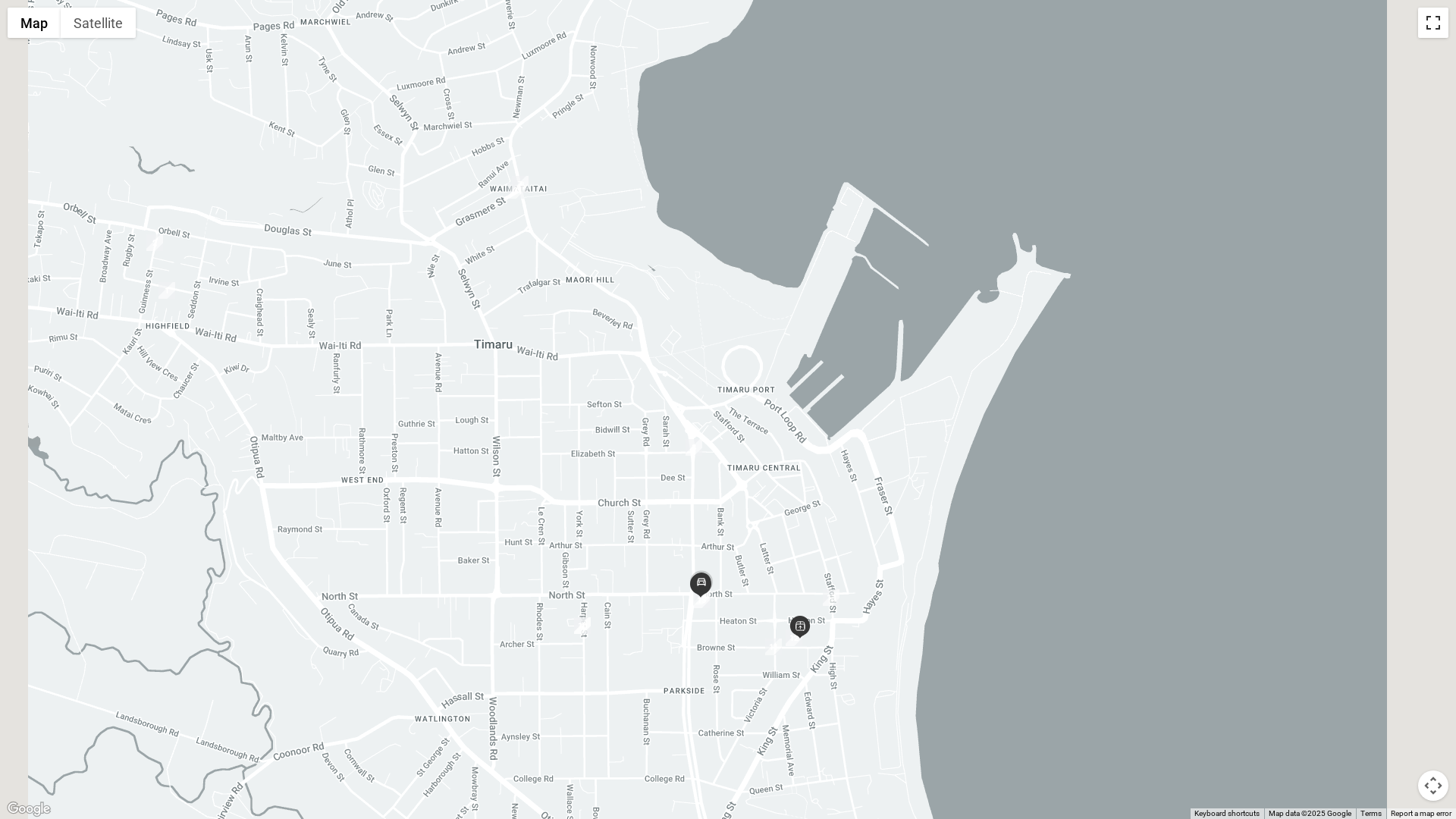
scroll to position [206, 0]
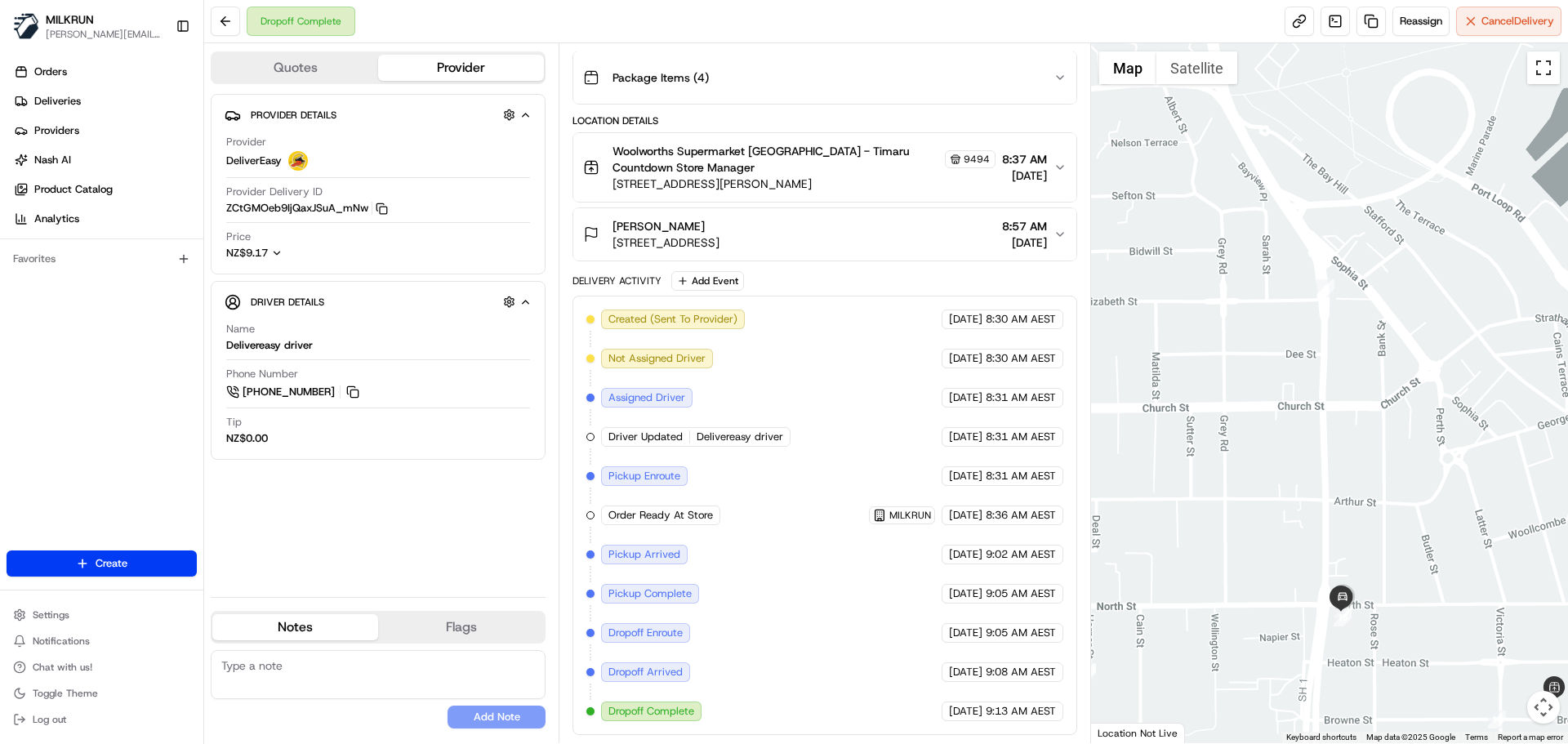
click at [1551, 70] on button "Toggle fullscreen view" at bounding box center [1543, 68] width 33 height 33
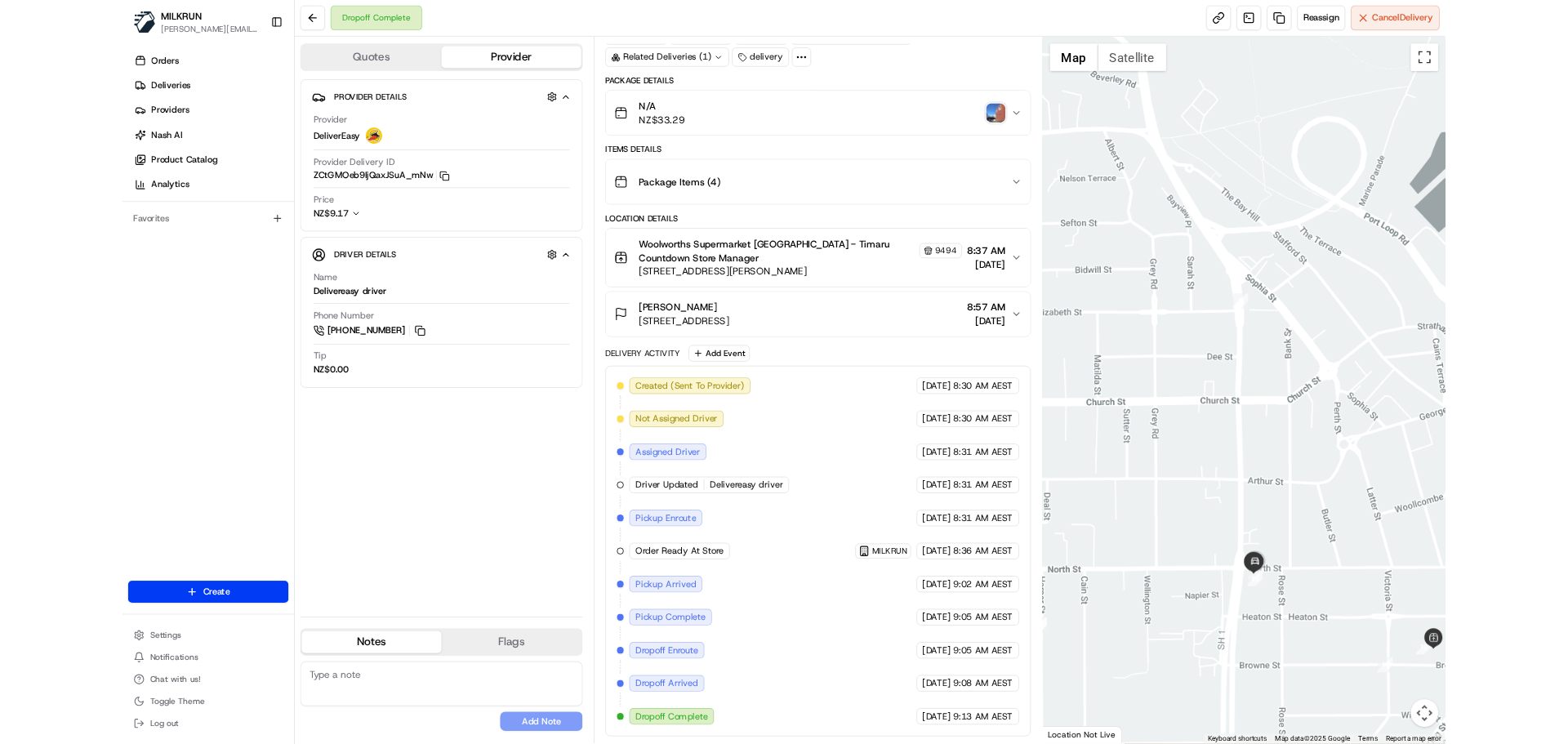
scroll to position [83, 0]
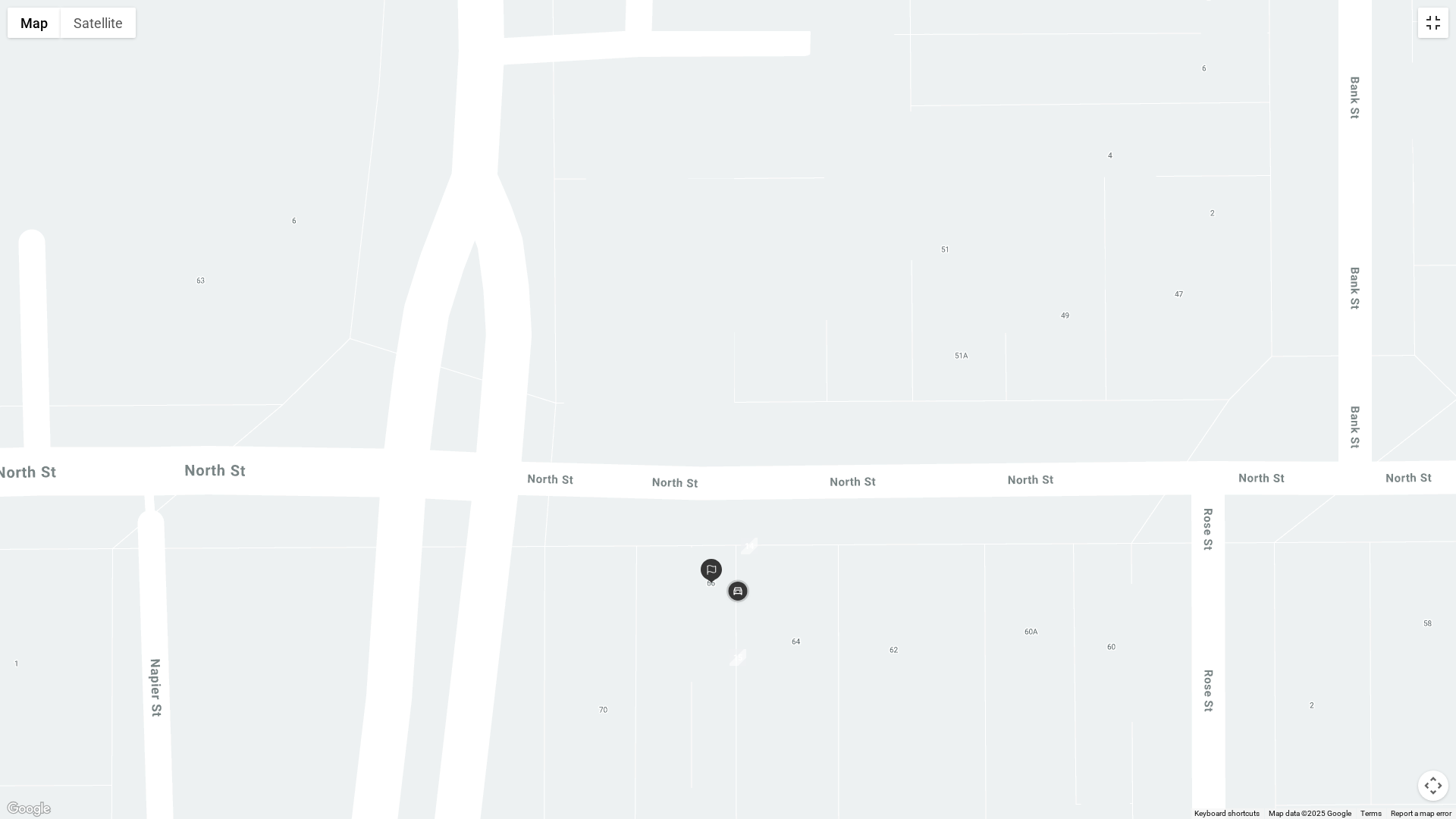
click at [1436, 21] on button "Toggle fullscreen view" at bounding box center [1433, 22] width 30 height 30
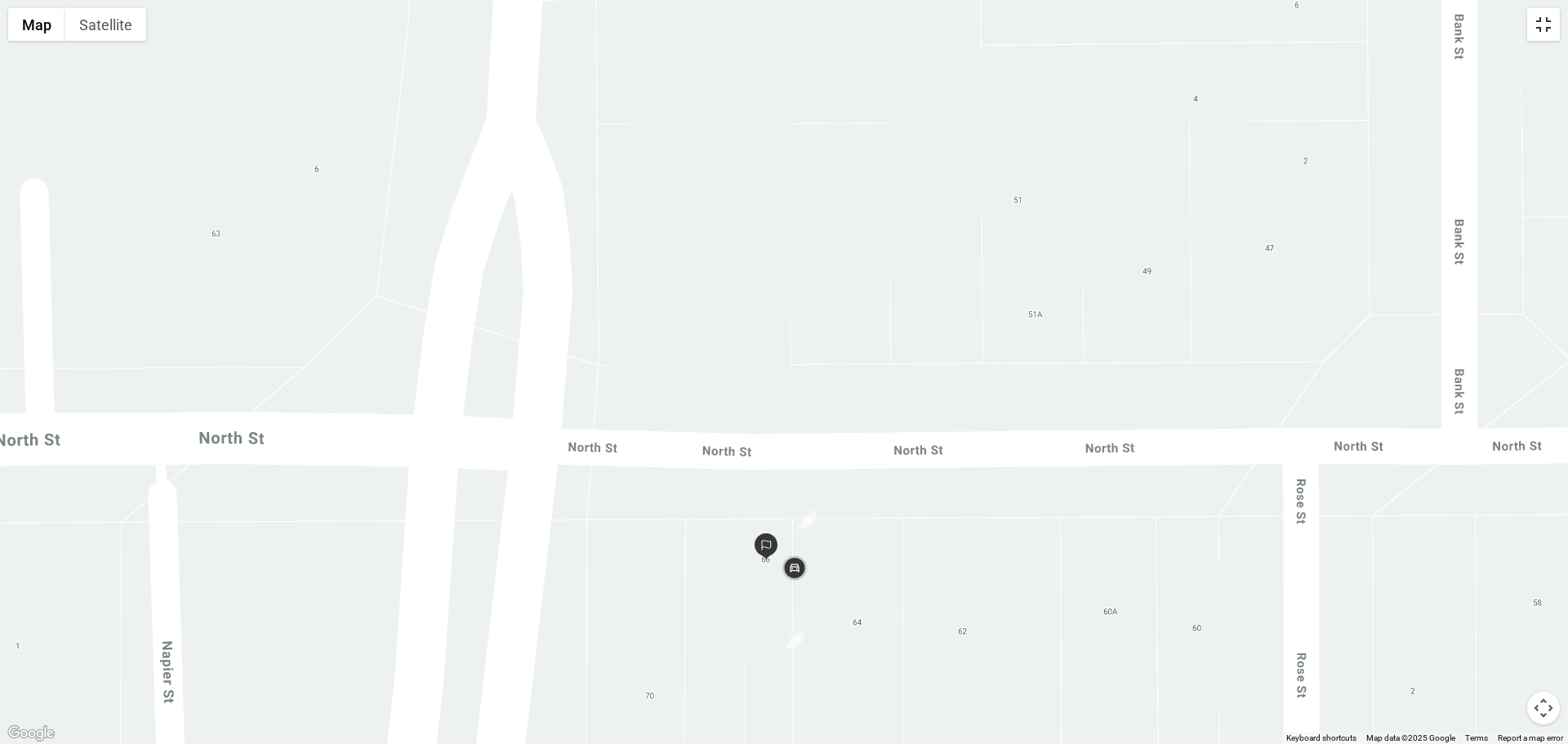
scroll to position [222, 0]
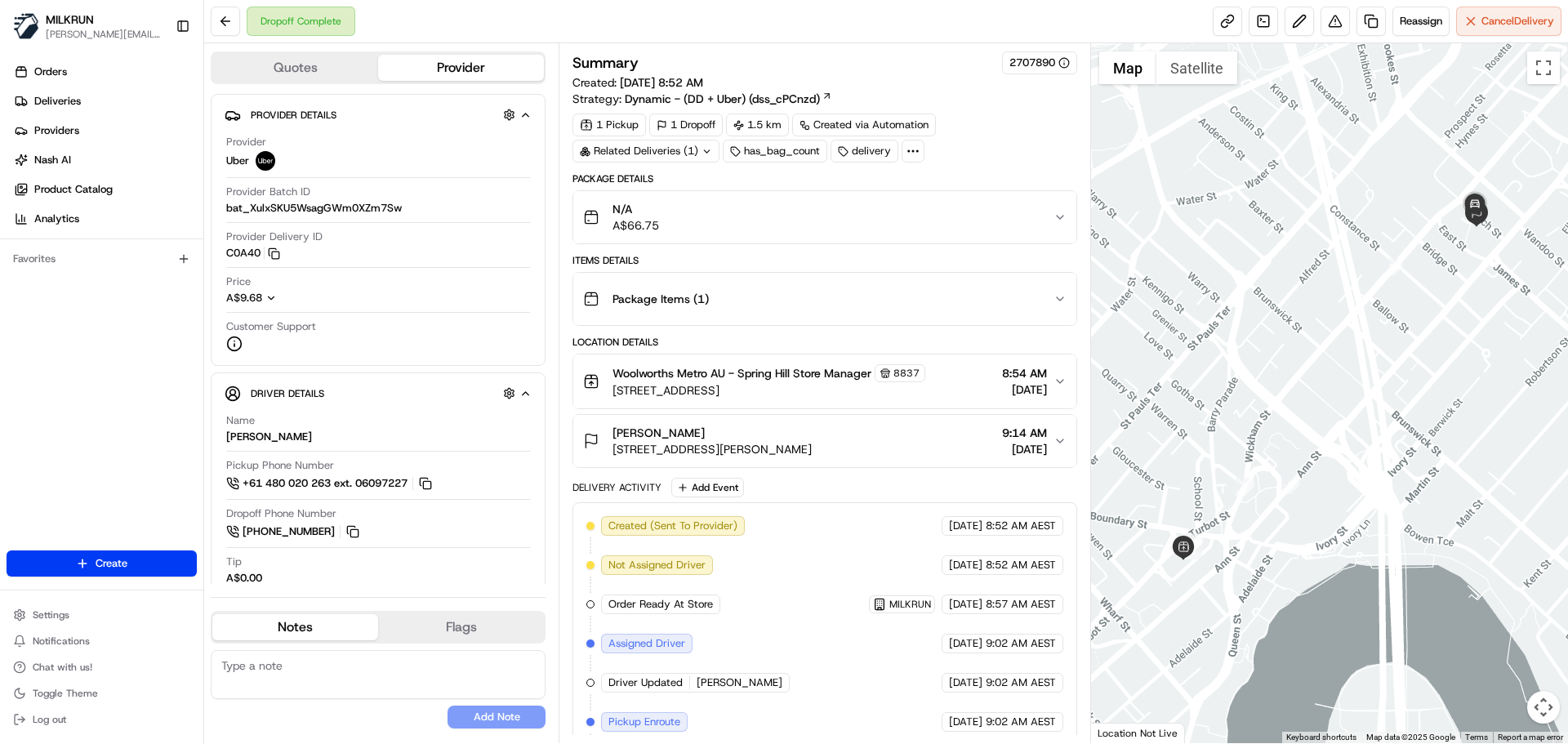
click at [589, 440] on icon "button" at bounding box center [591, 441] width 16 height 16
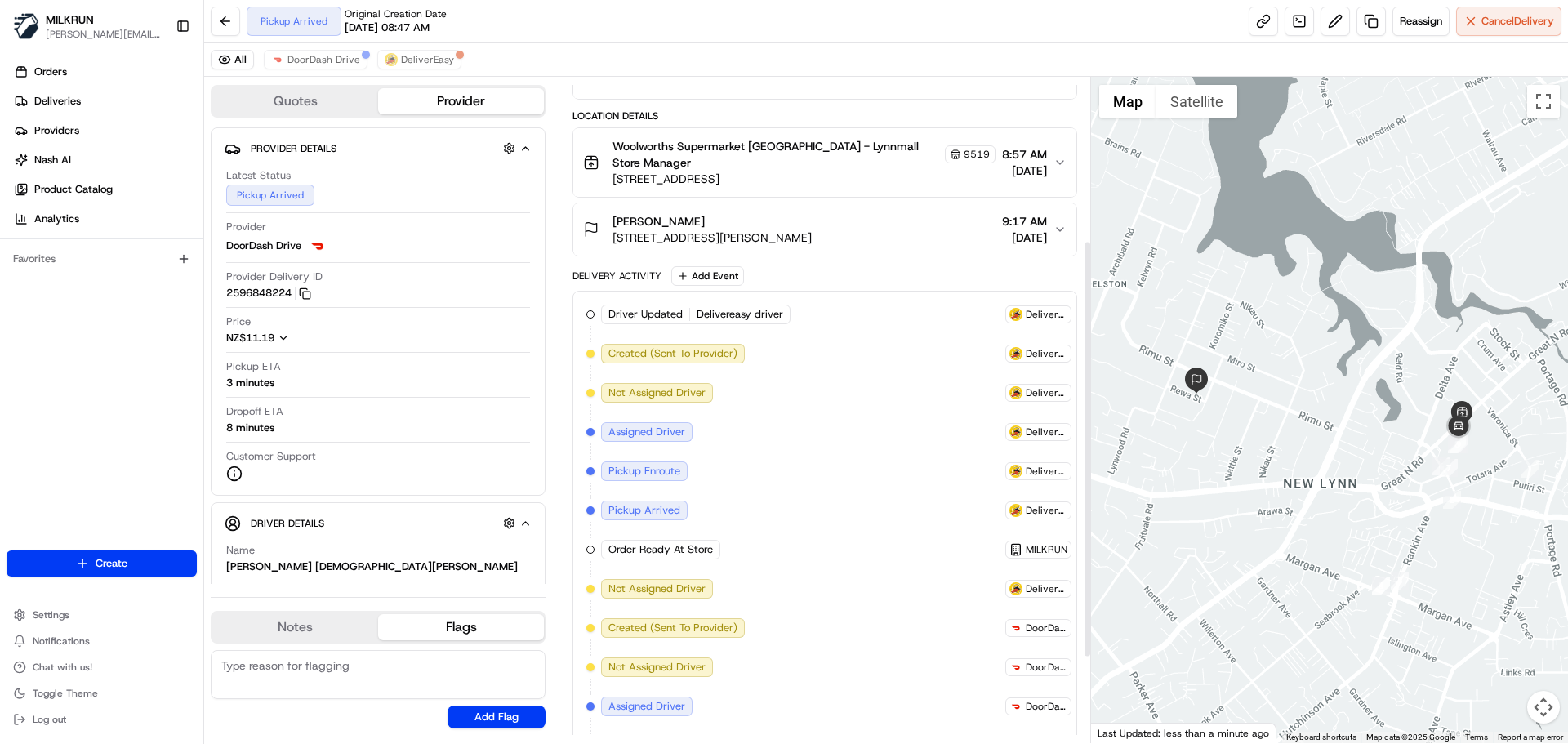
scroll to position [396, 0]
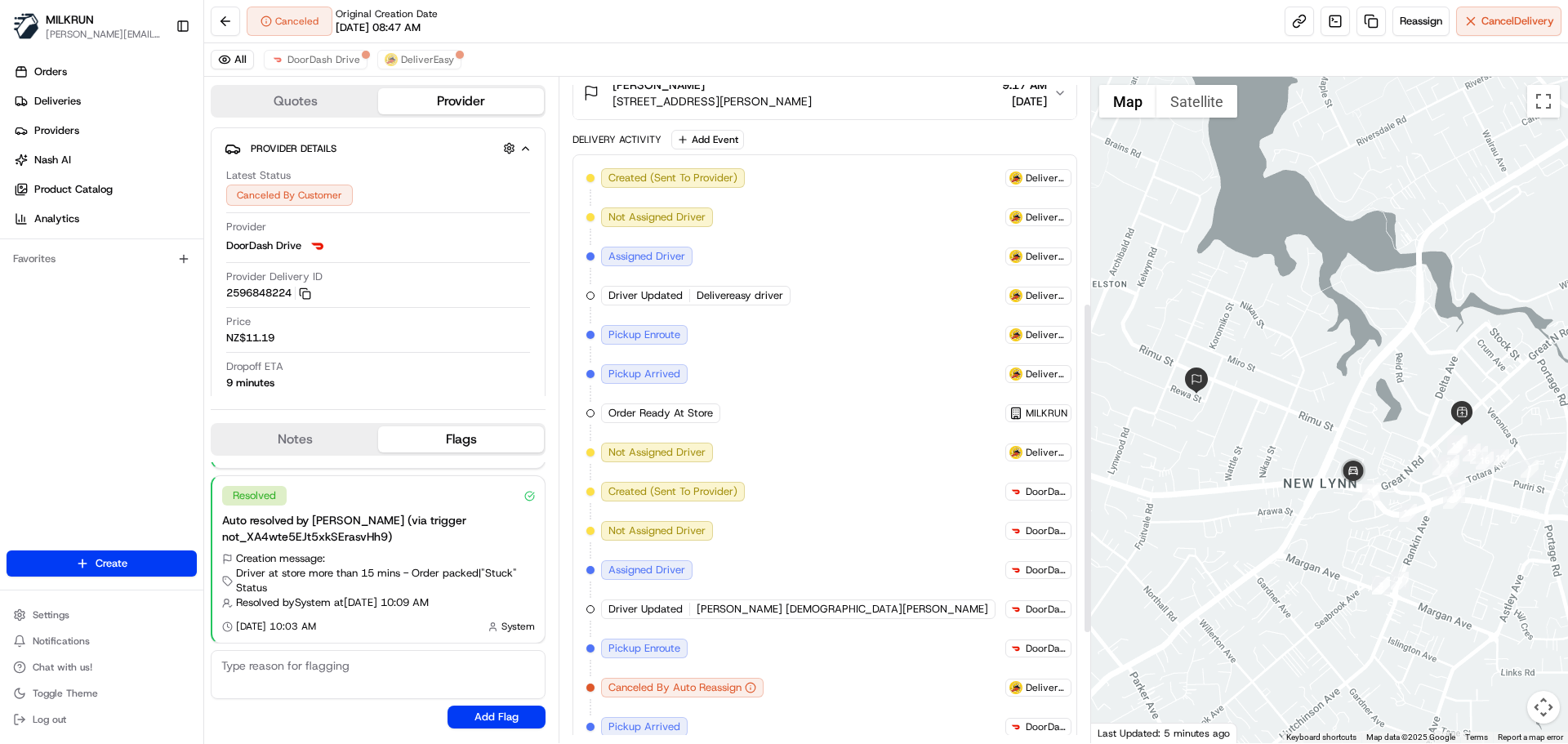
scroll to position [345, 0]
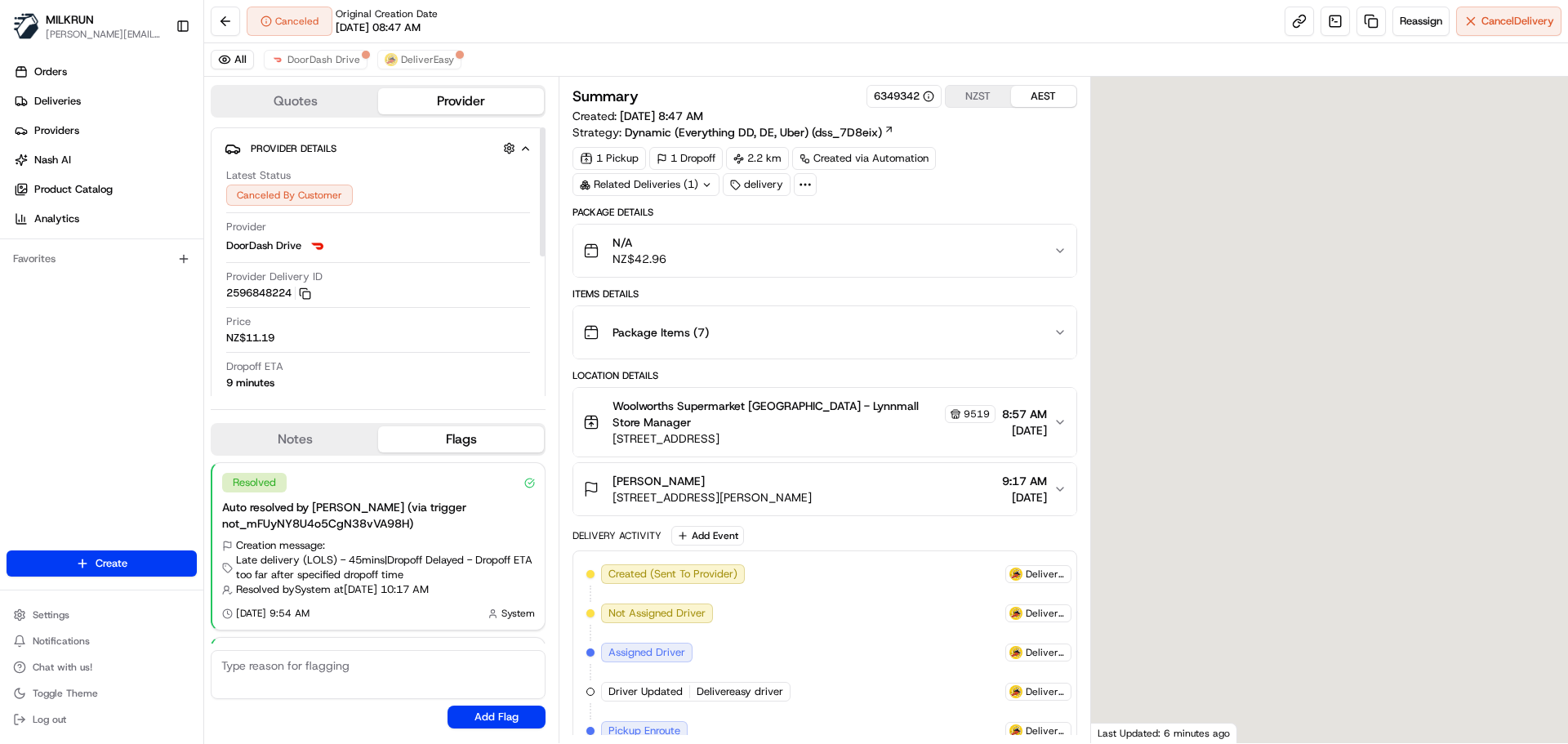
scroll to position [162, 0]
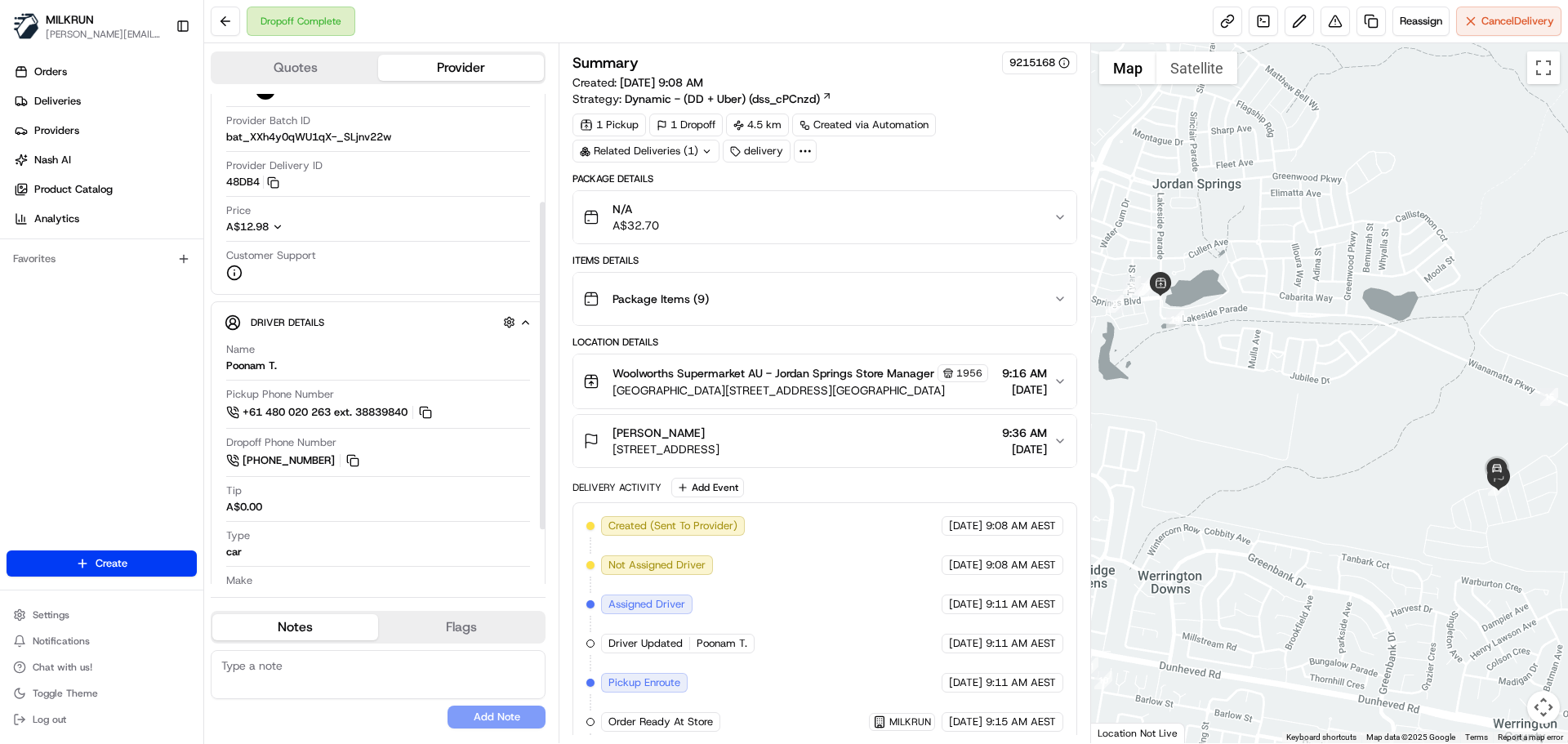
scroll to position [163, 0]
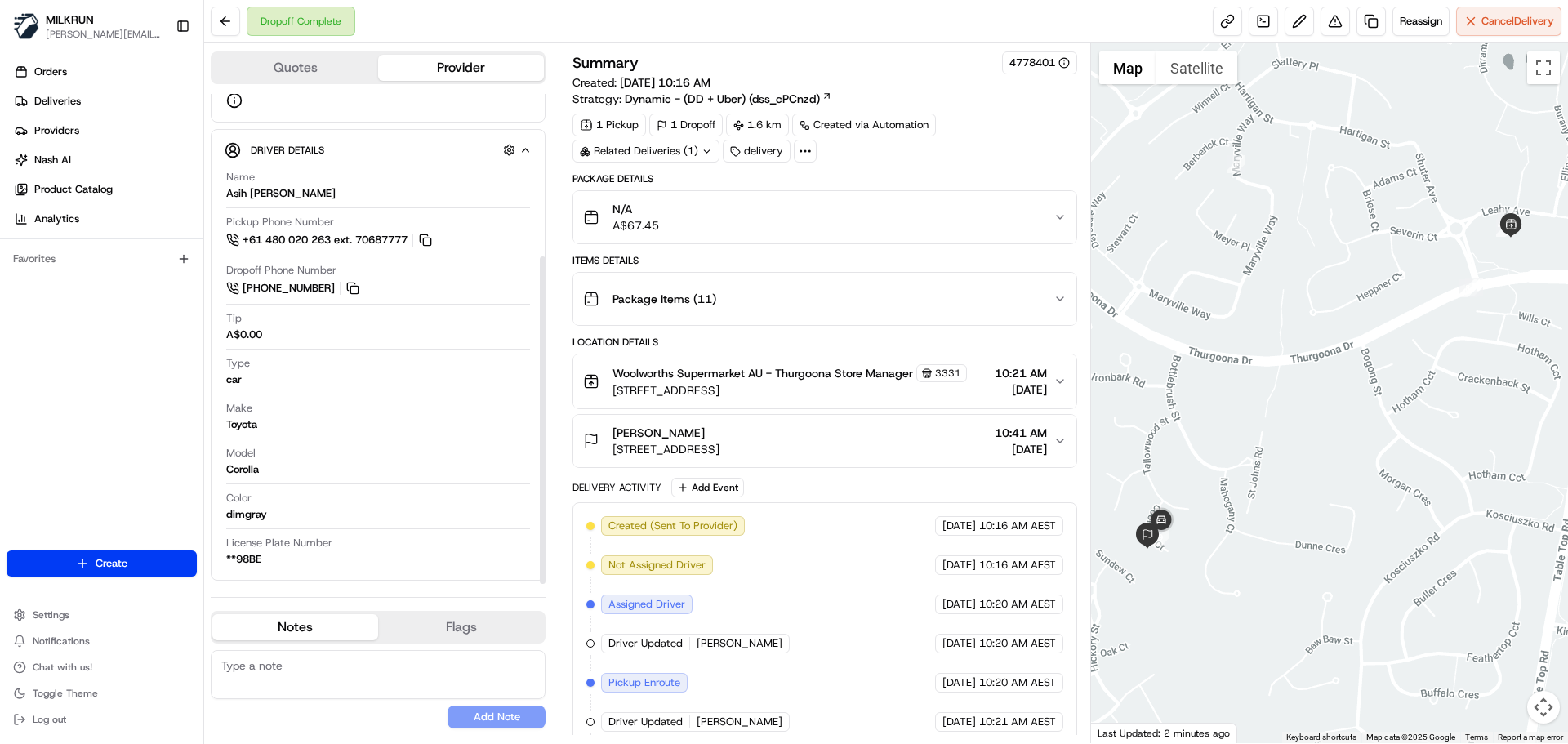
scroll to position [285, 0]
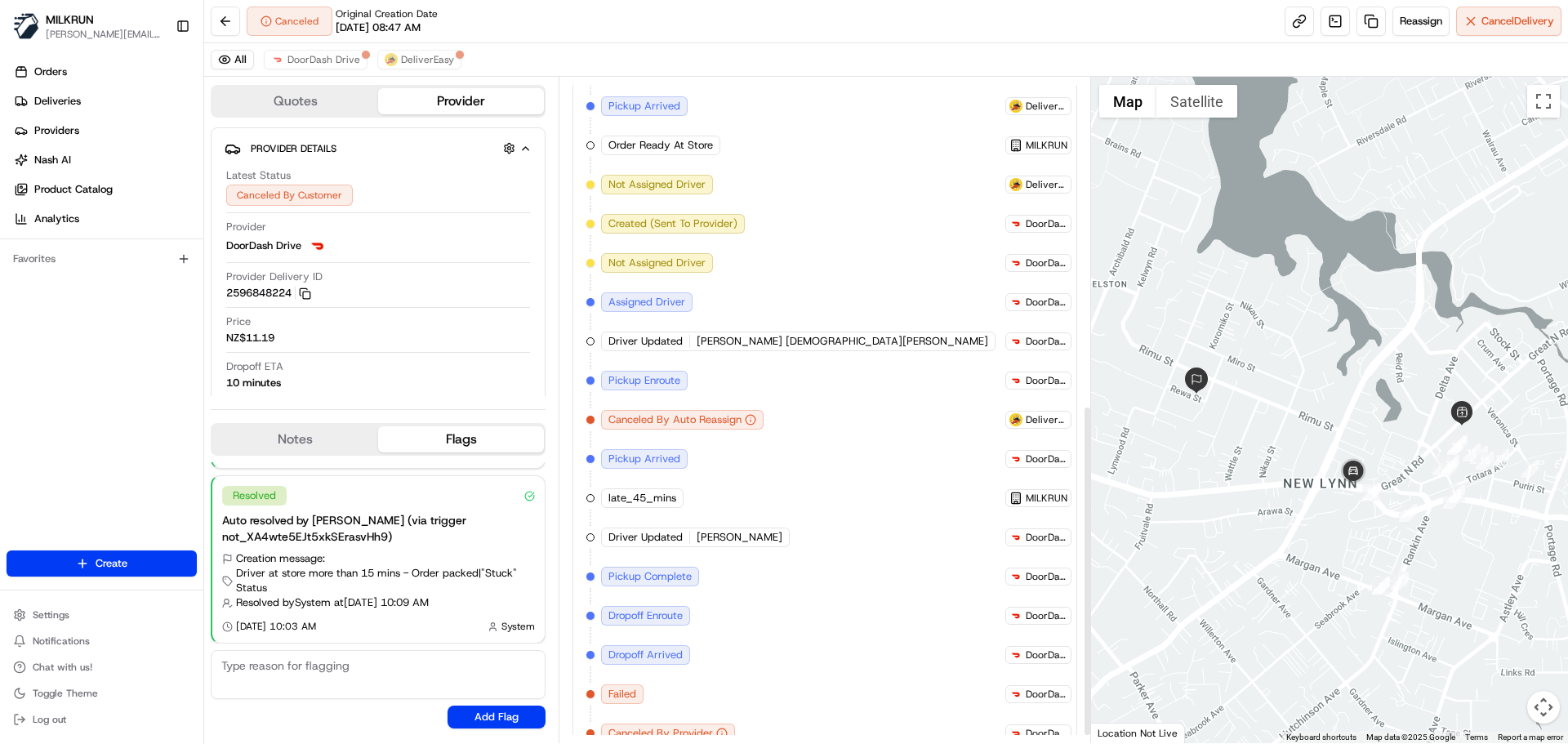
scroll to position [671, 0]
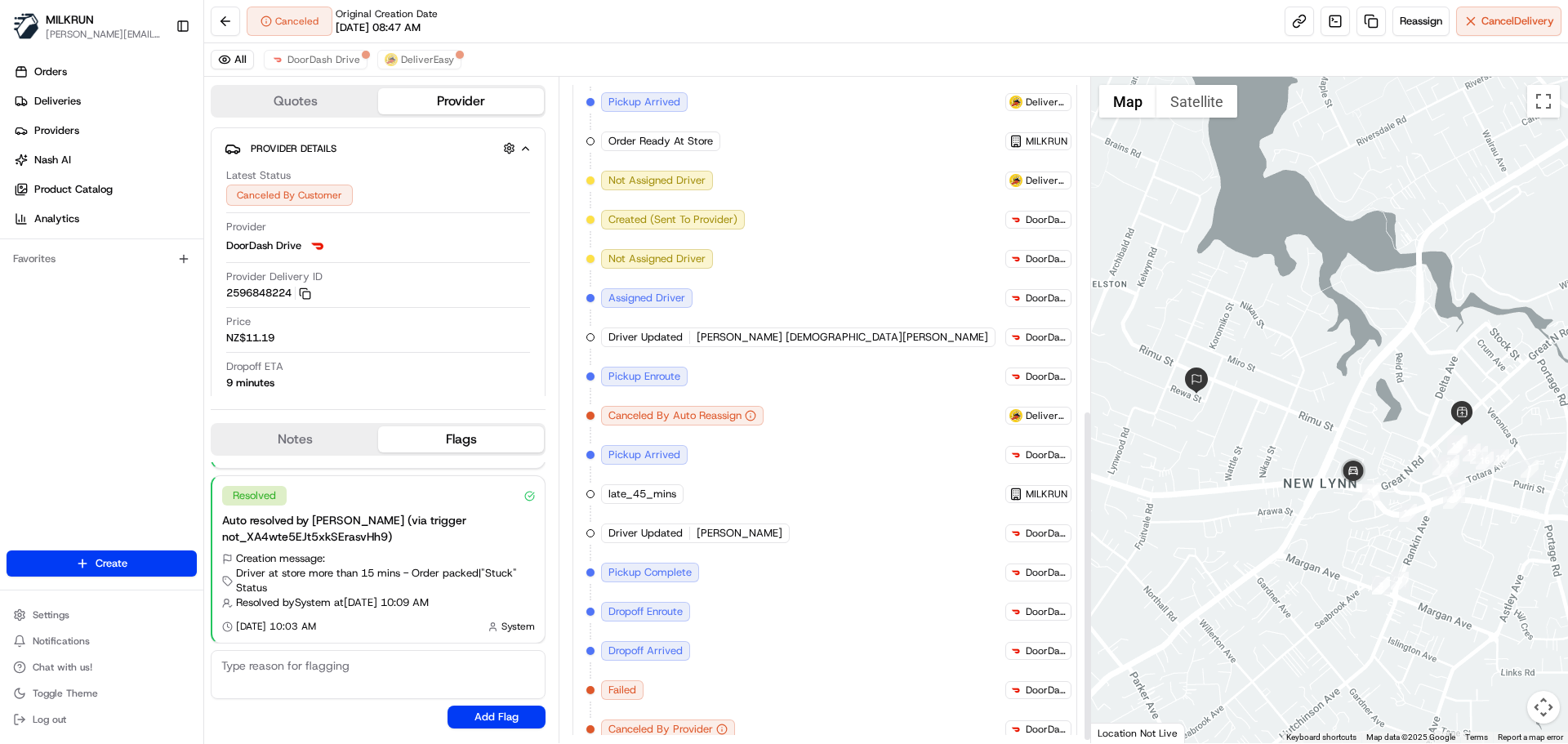
scroll to position [671, 0]
